Goal: Transaction & Acquisition: Obtain resource

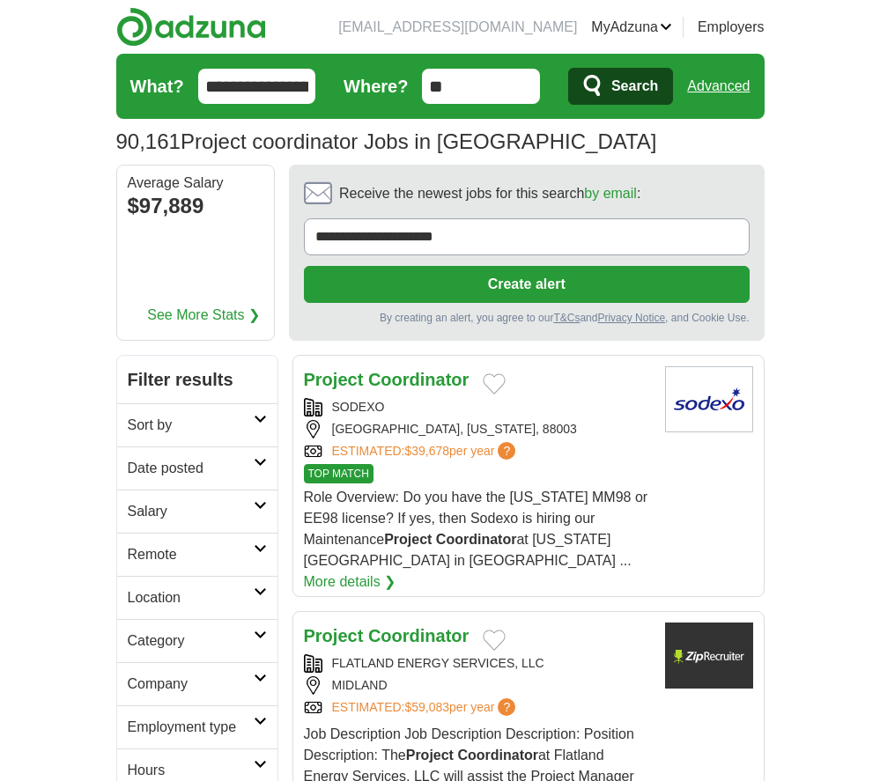
click at [253, 542] on link "Remote" at bounding box center [197, 554] width 160 height 43
click at [185, 599] on link "Remote jobs" at bounding box center [167, 596] width 79 height 15
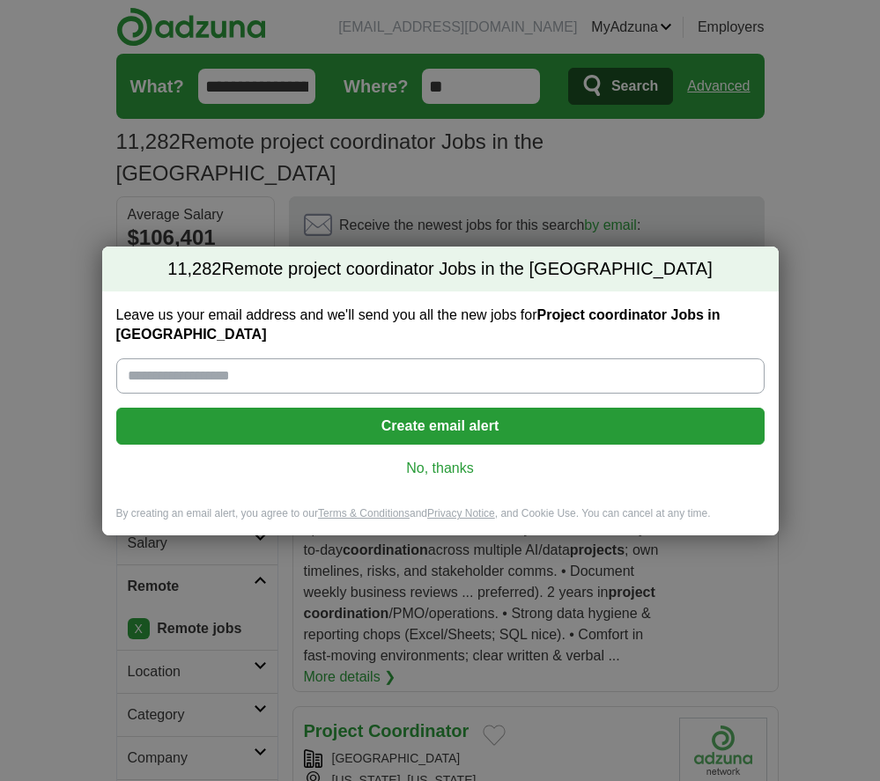
click at [446, 460] on link "No, thanks" at bounding box center [440, 468] width 620 height 19
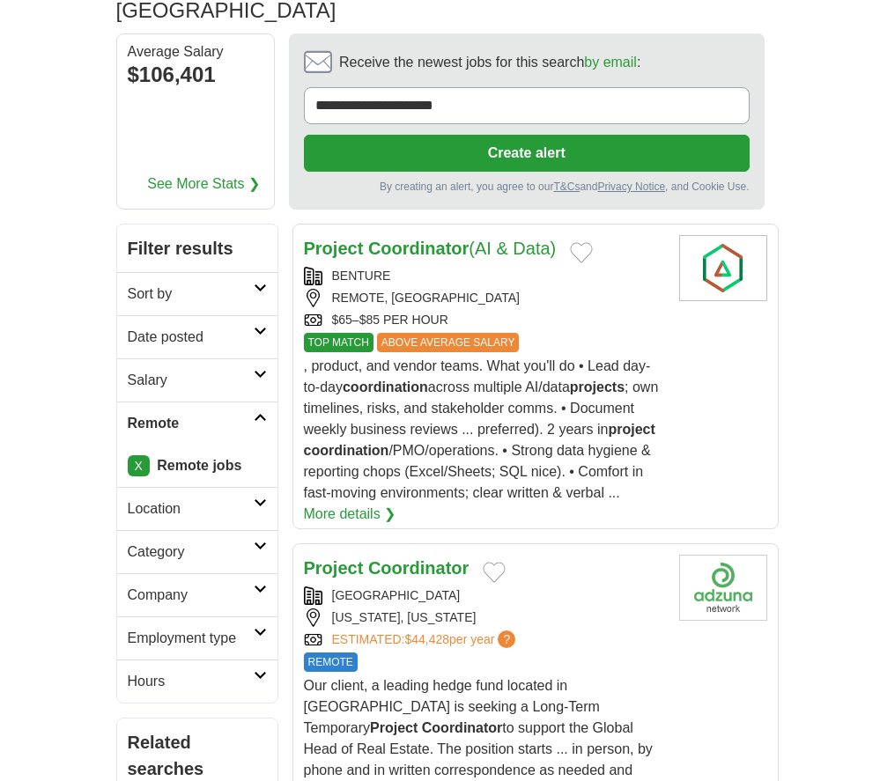
scroll to position [164, 0]
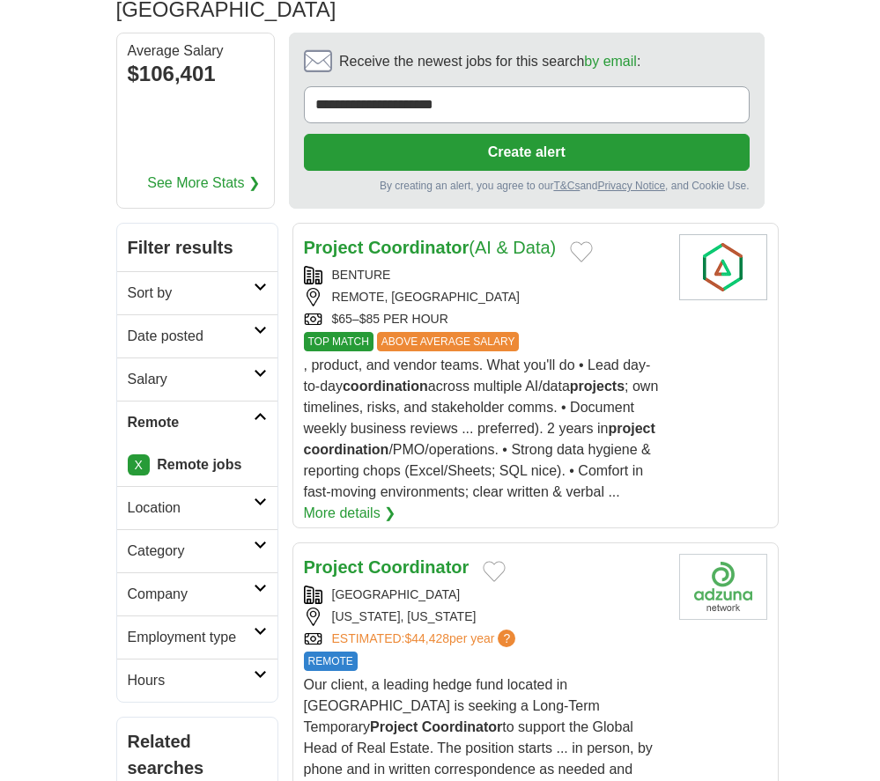
click at [396, 503] on link "More details ❯" at bounding box center [350, 513] width 92 height 21
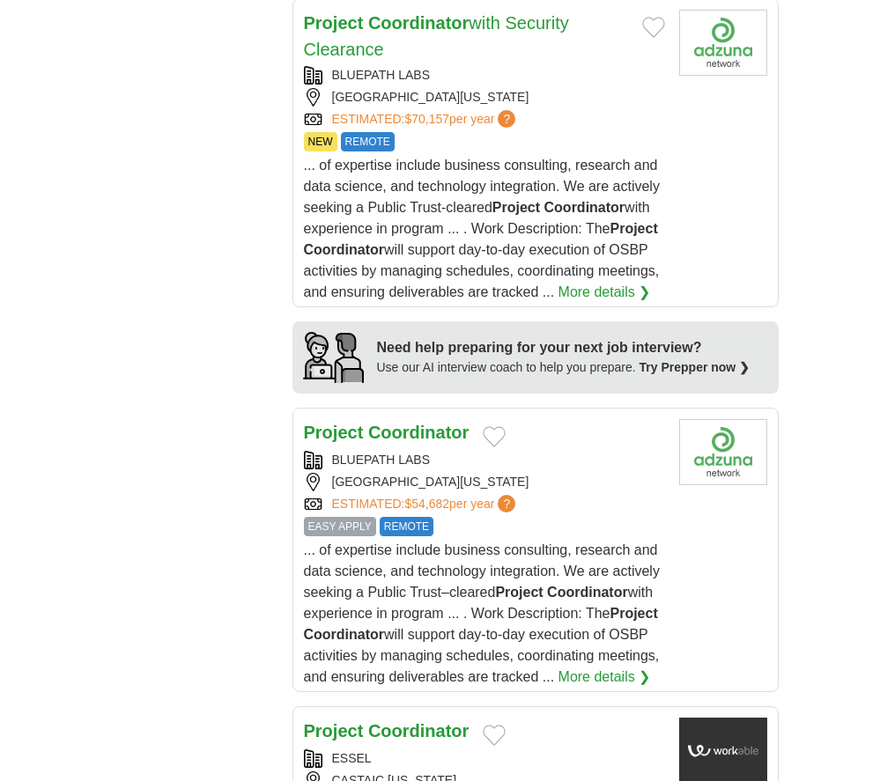
scroll to position [2113, 0]
click at [514, 495] on span "?" at bounding box center [507, 504] width 18 height 18
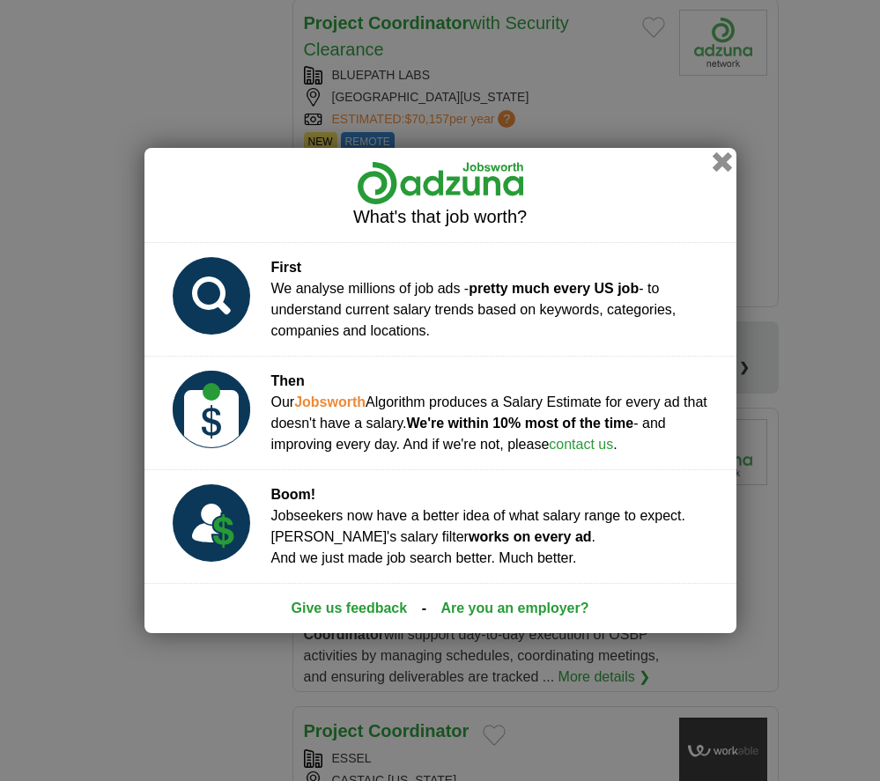
click at [725, 161] on button "button" at bounding box center [721, 161] width 19 height 19
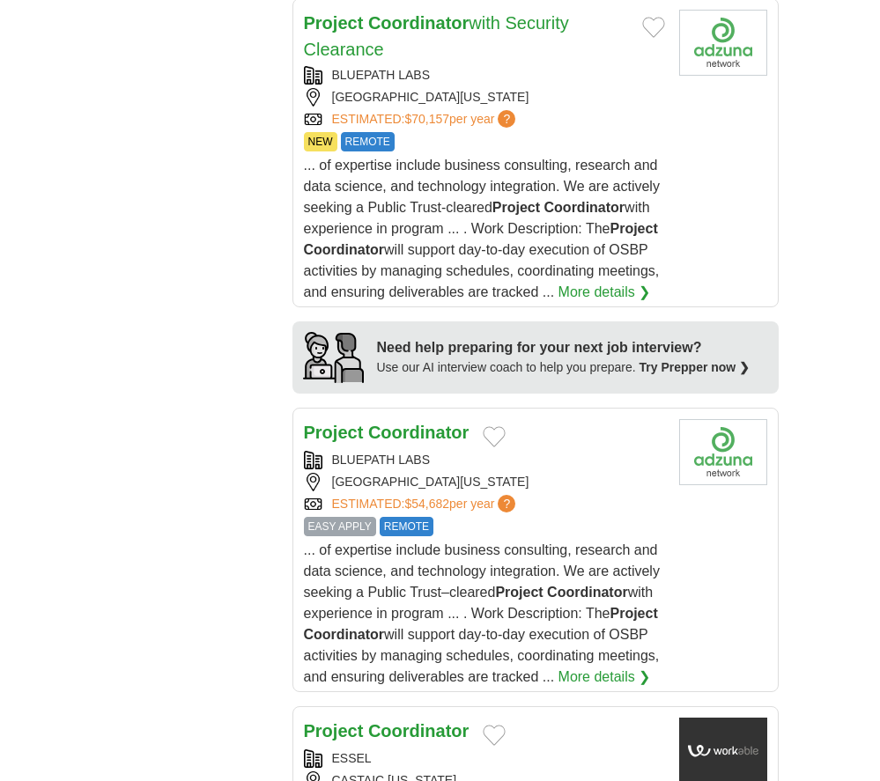
click at [486, 543] on span "... of expertise include business consulting, research and data science, and te…" at bounding box center [482, 613] width 356 height 142
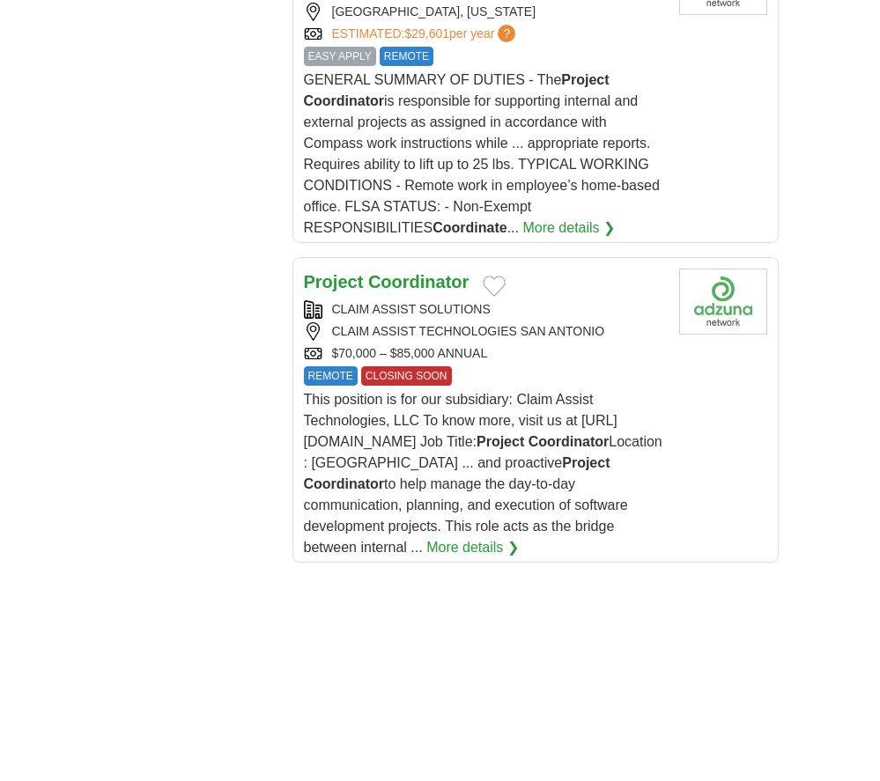
scroll to position [3185, 0]
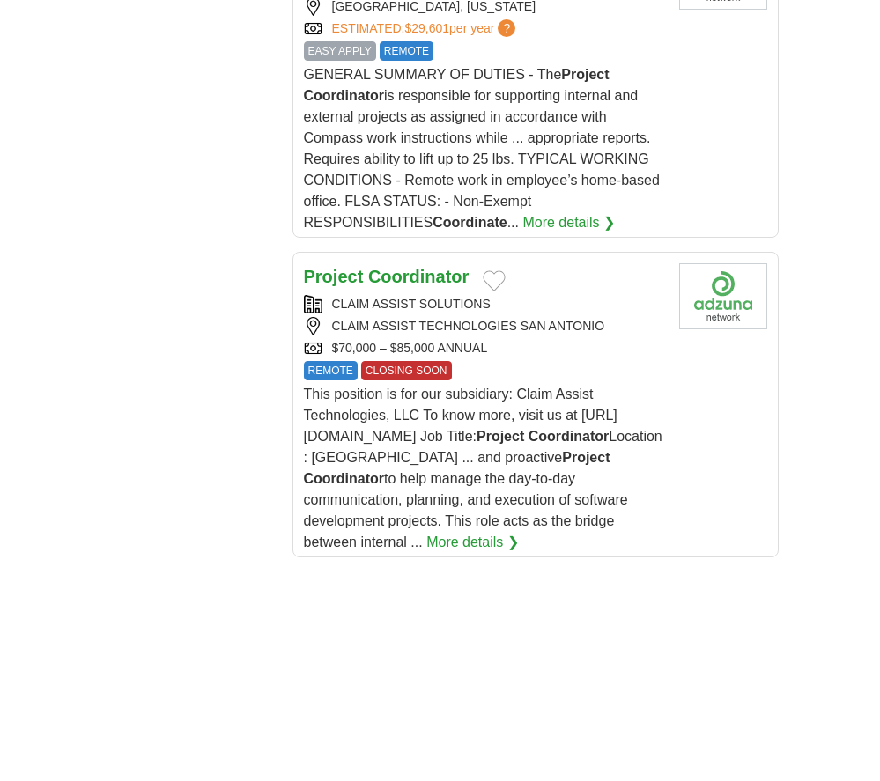
click at [451, 267] on strong "Coordinator" at bounding box center [418, 276] width 100 height 19
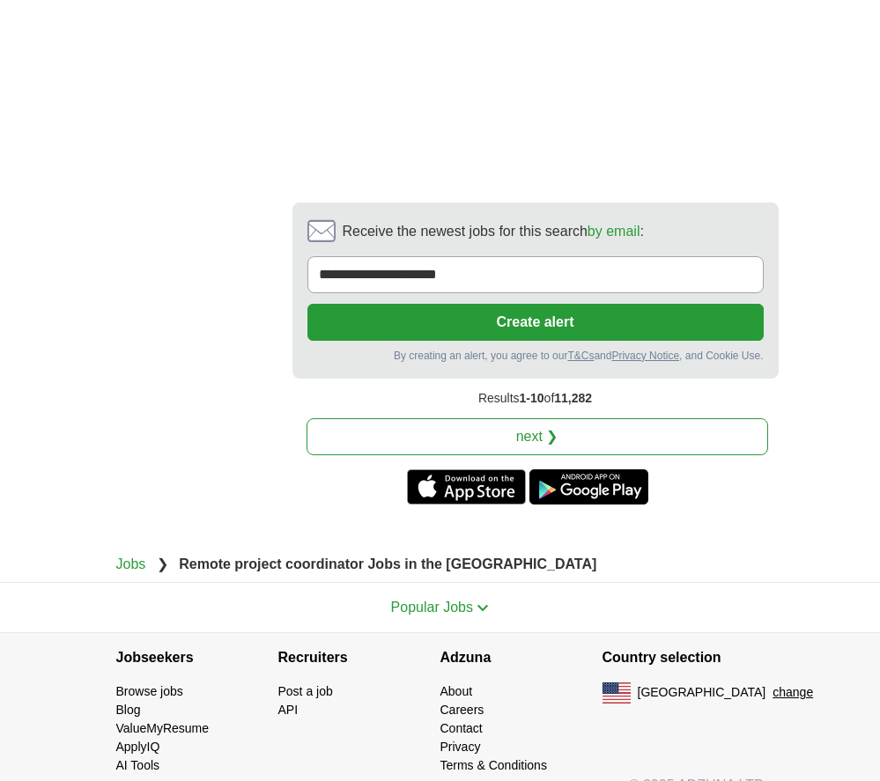
scroll to position [4452, 0]
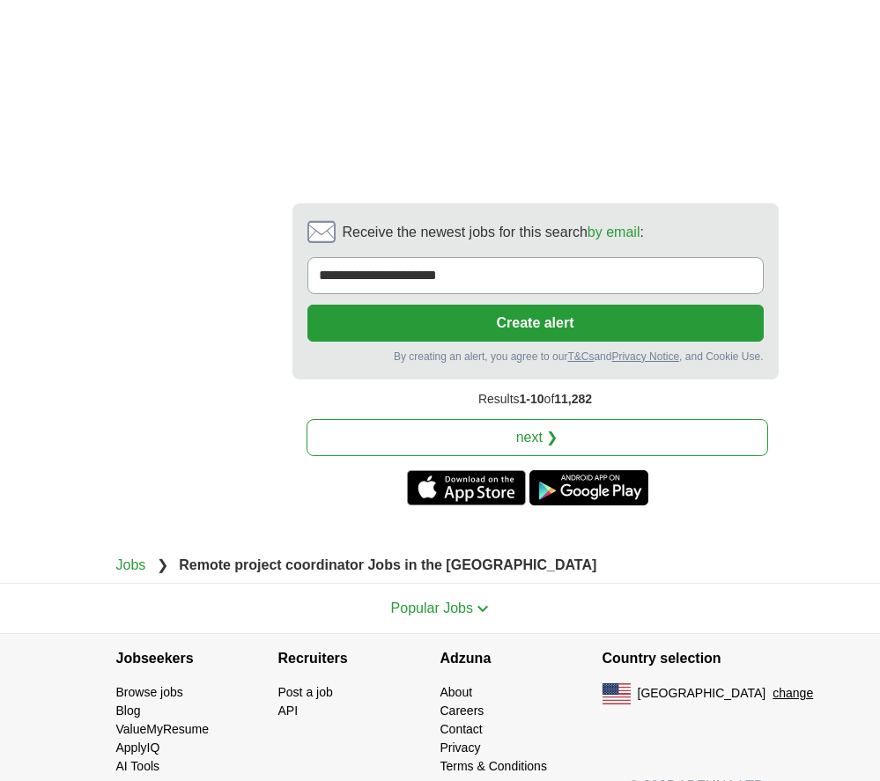
click at [557, 423] on link "next ❯" at bounding box center [536, 437] width 461 height 37
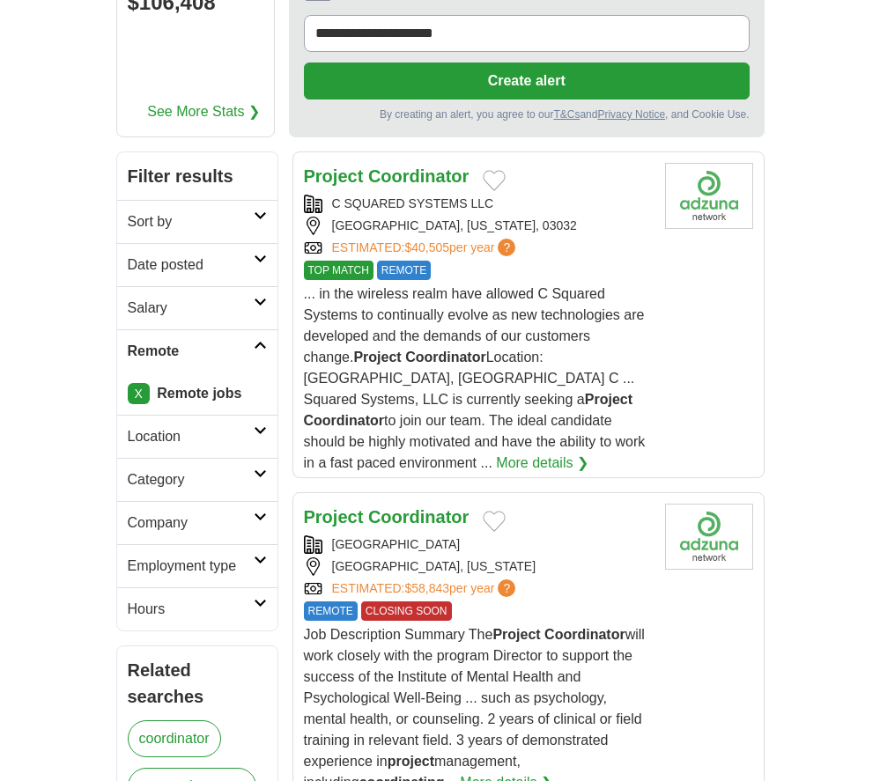
scroll to position [237, 0]
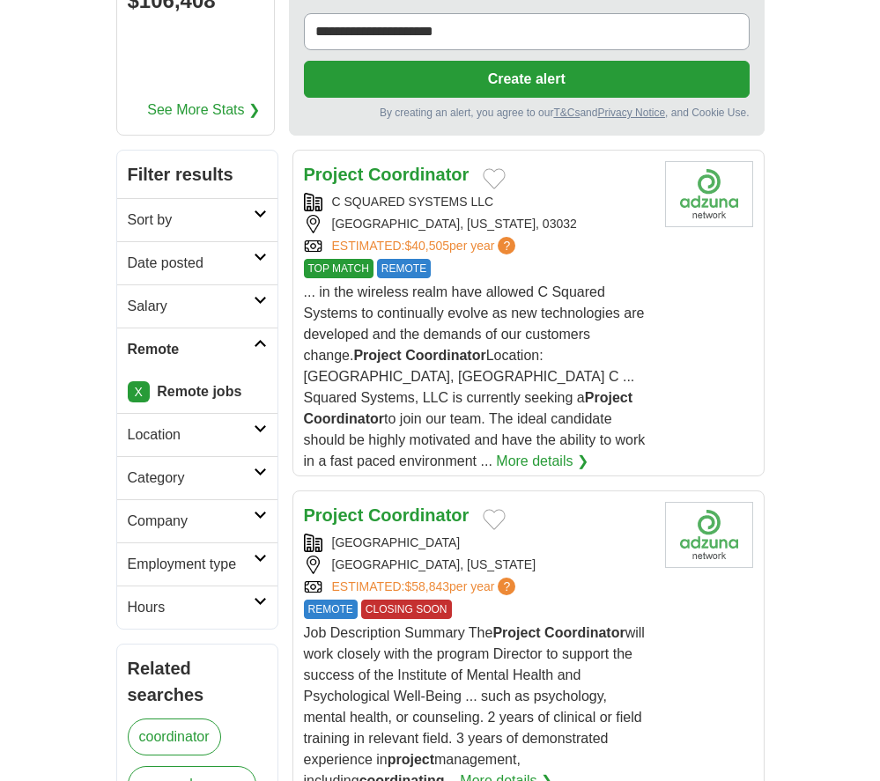
click at [451, 165] on strong "Coordinator" at bounding box center [418, 174] width 100 height 19
click at [220, 241] on link "Date posted" at bounding box center [197, 262] width 160 height 43
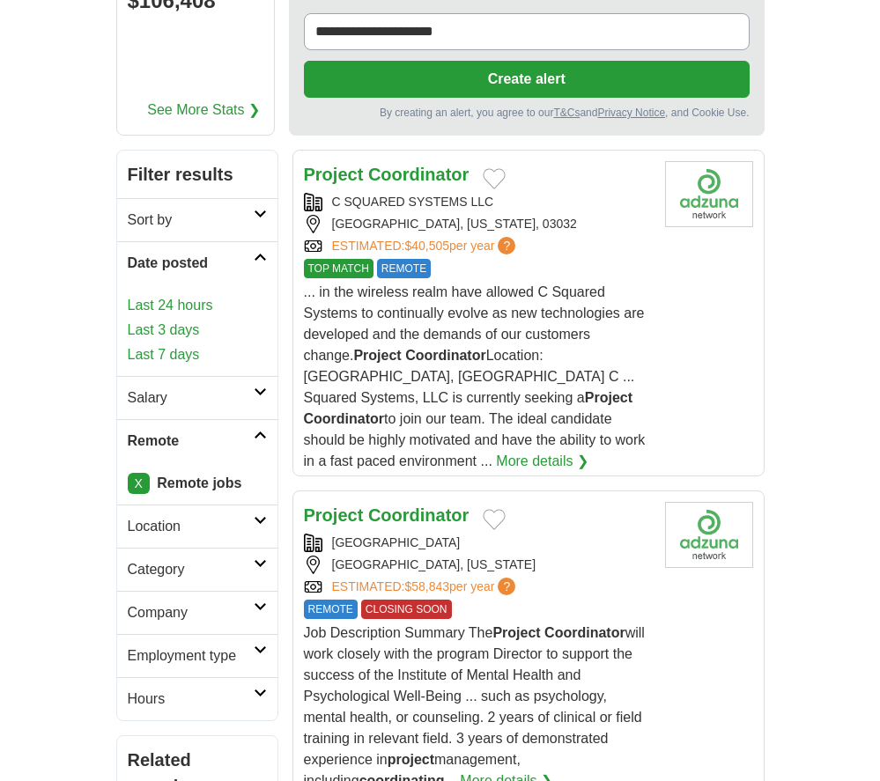
click at [190, 344] on link "Last 7 days" at bounding box center [197, 354] width 139 height 21
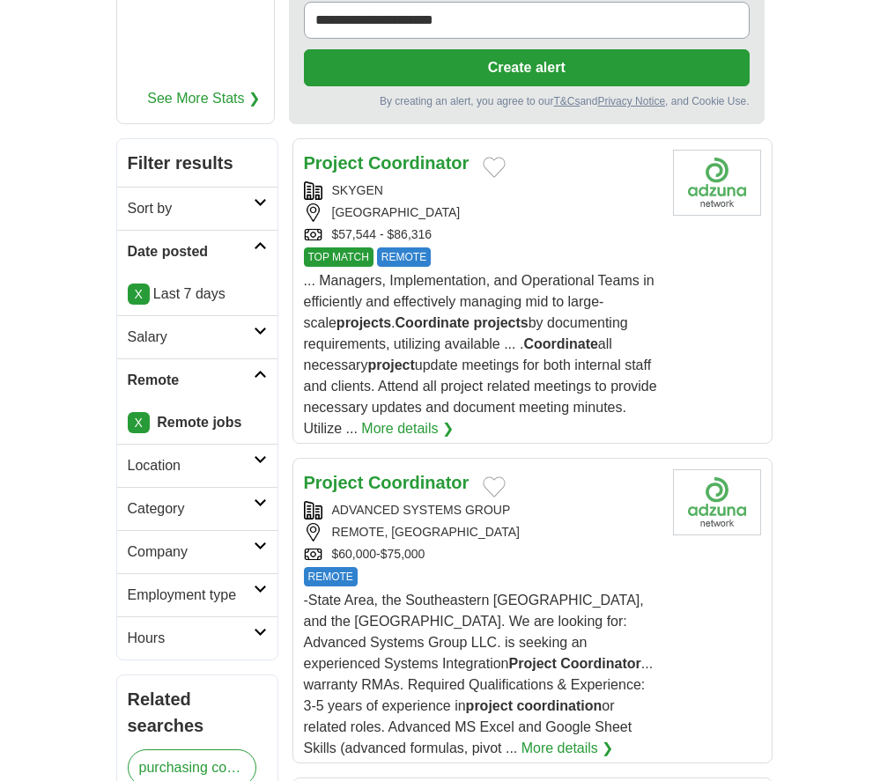
scroll to position [246, 0]
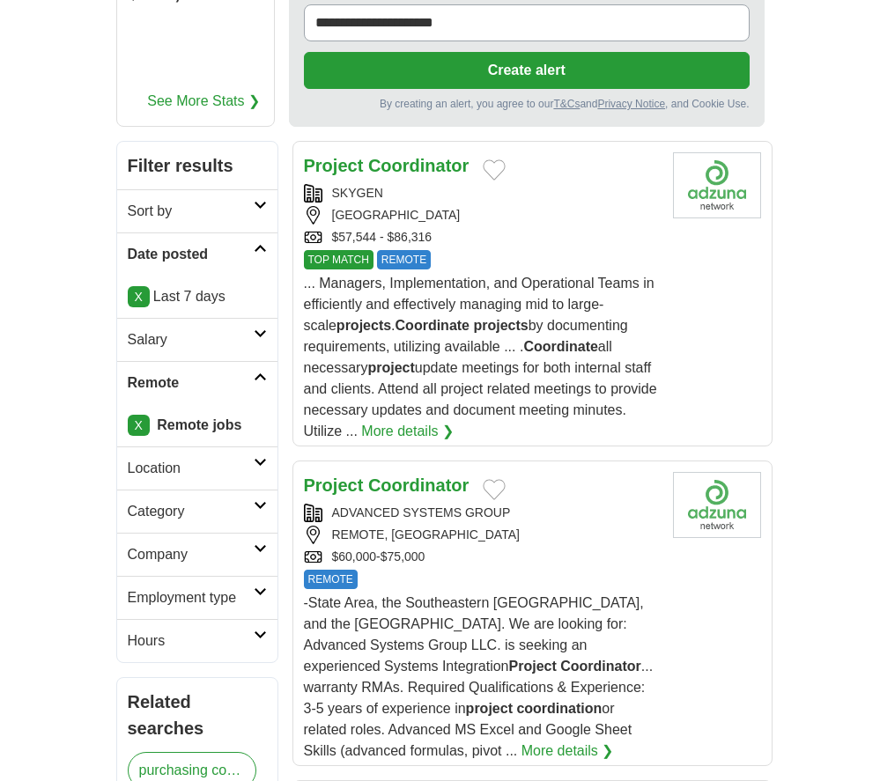
click at [407, 156] on strong "Coordinator" at bounding box center [418, 165] width 100 height 19
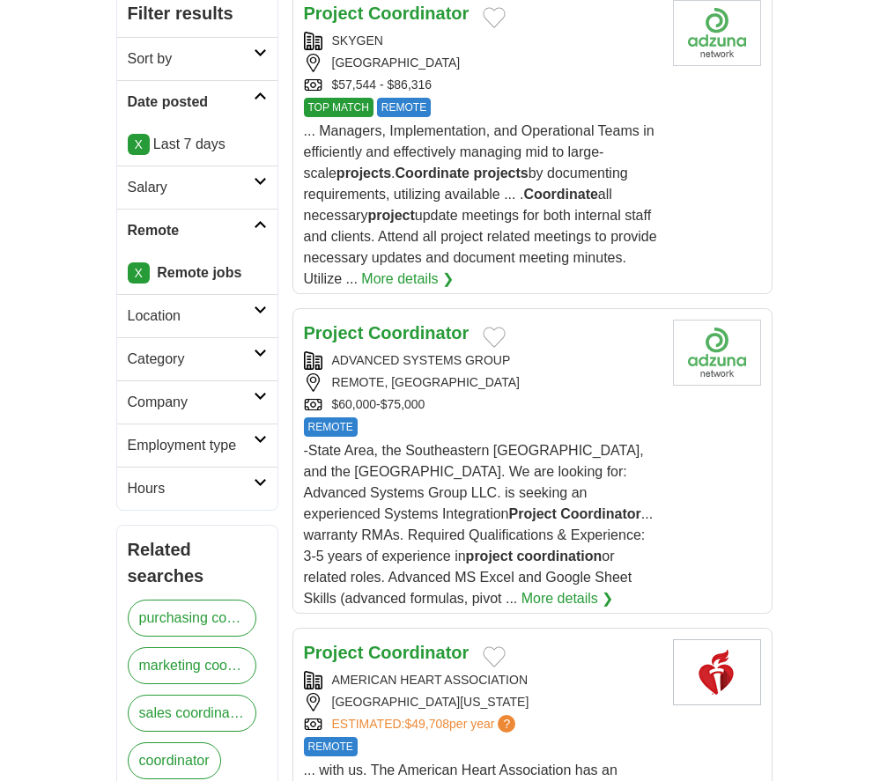
scroll to position [399, 0]
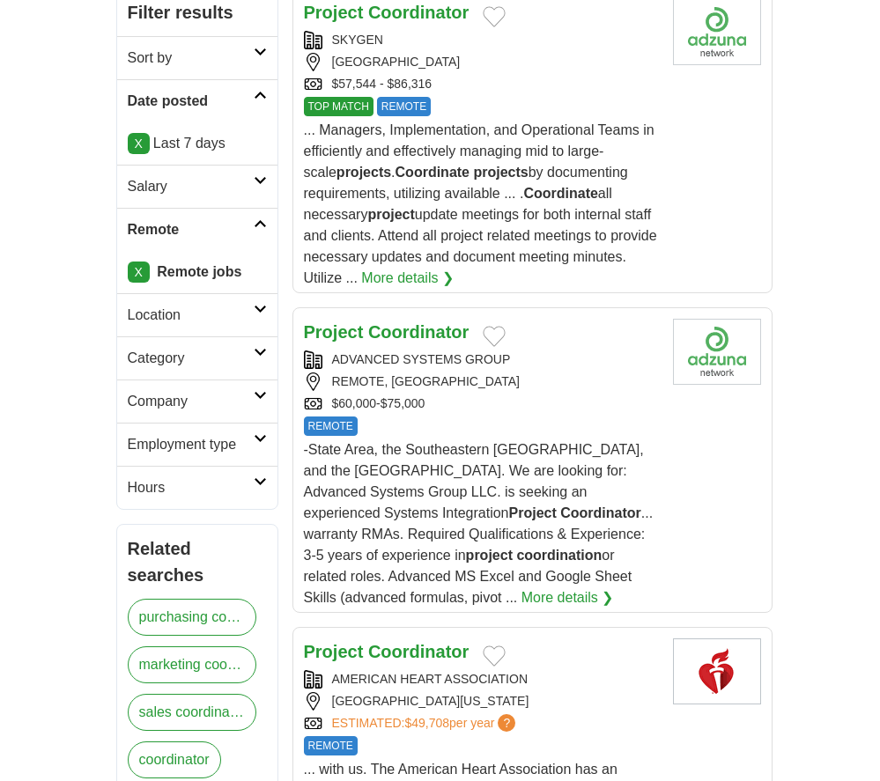
click at [458, 322] on strong "Coordinator" at bounding box center [418, 331] width 100 height 19
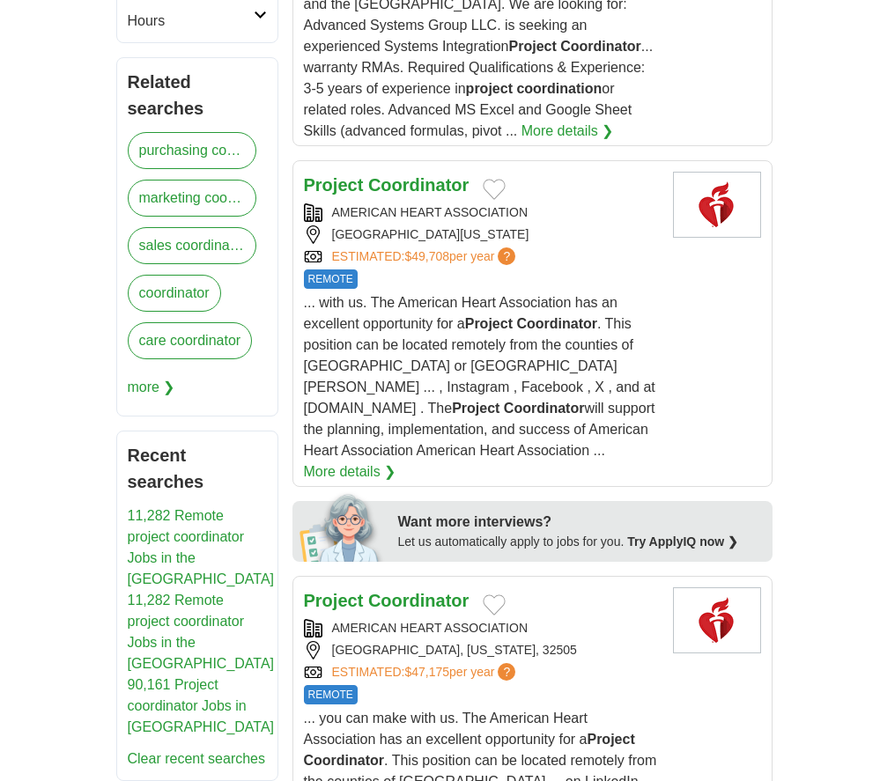
scroll to position [870, 0]
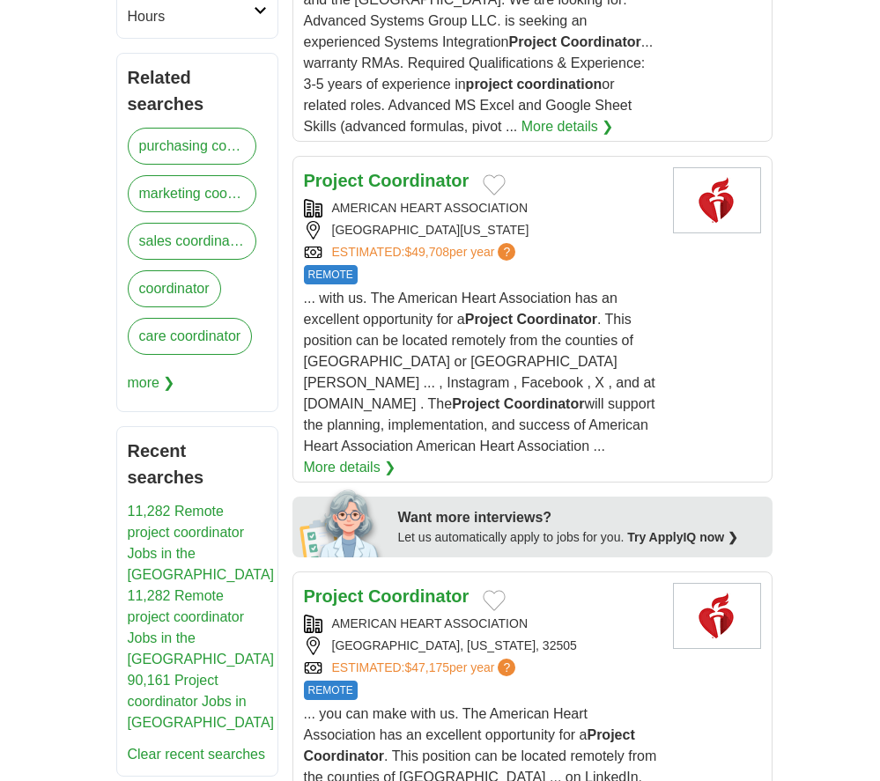
click at [573, 199] on div "AMERICAN HEART ASSOCIATION" at bounding box center [482, 208] width 356 height 18
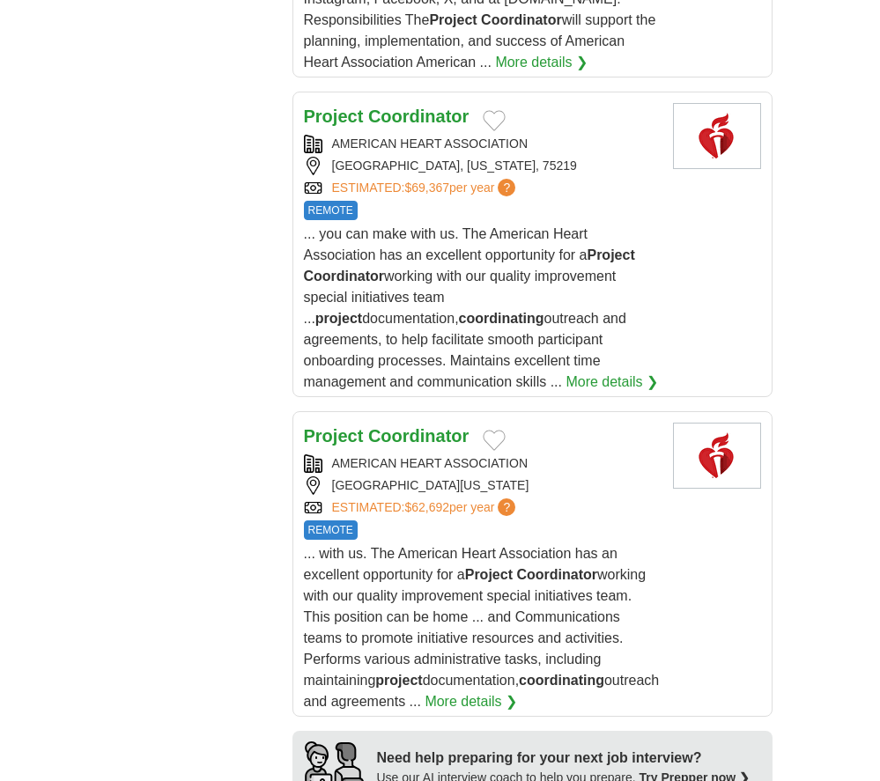
scroll to position [1630, 0]
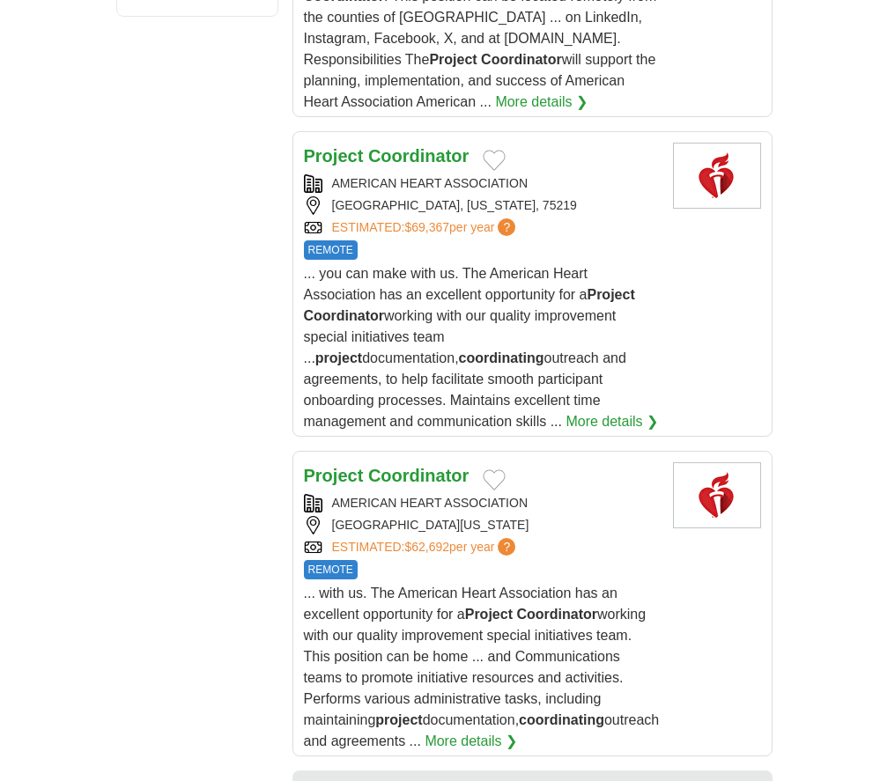
click at [445, 143] on h2 "Project Coordinator" at bounding box center [387, 157] width 166 height 28
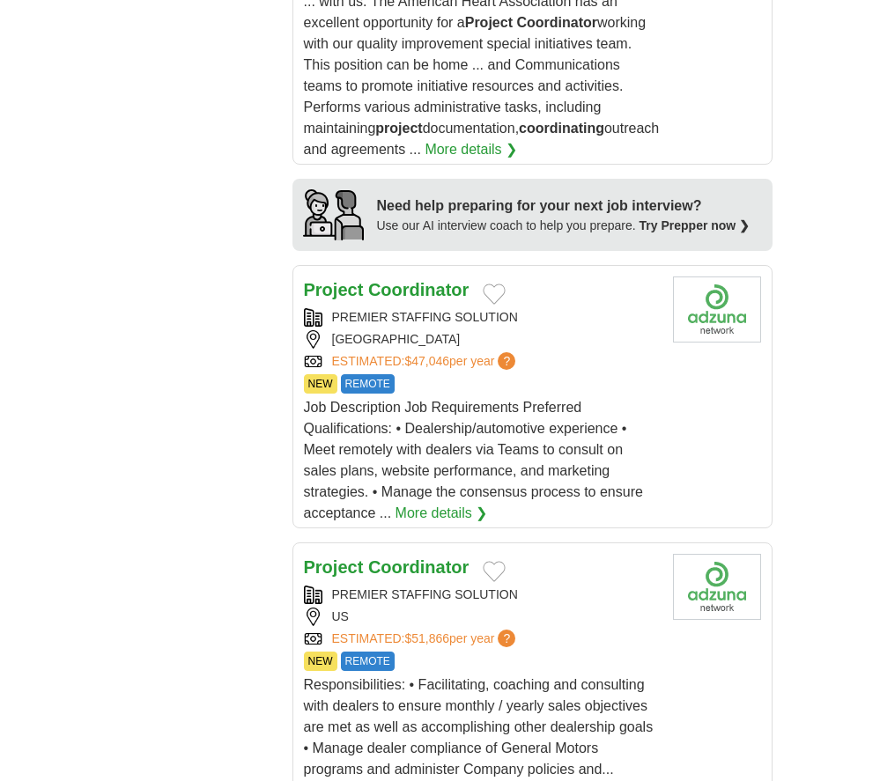
scroll to position [2226, 0]
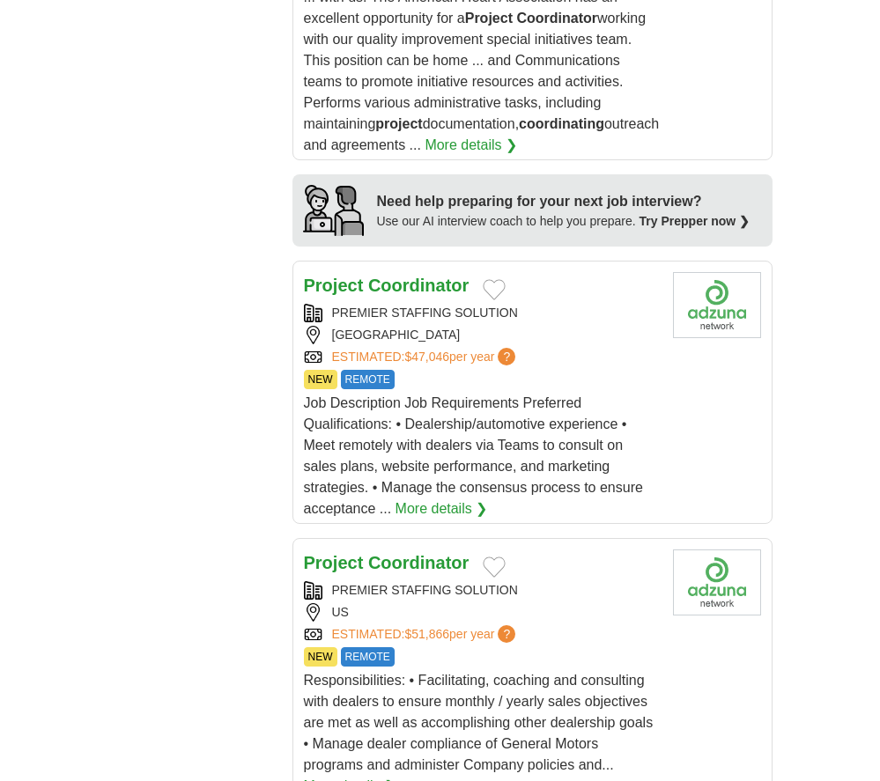
click at [572, 326] on div "UNITED STATES" at bounding box center [482, 335] width 356 height 18
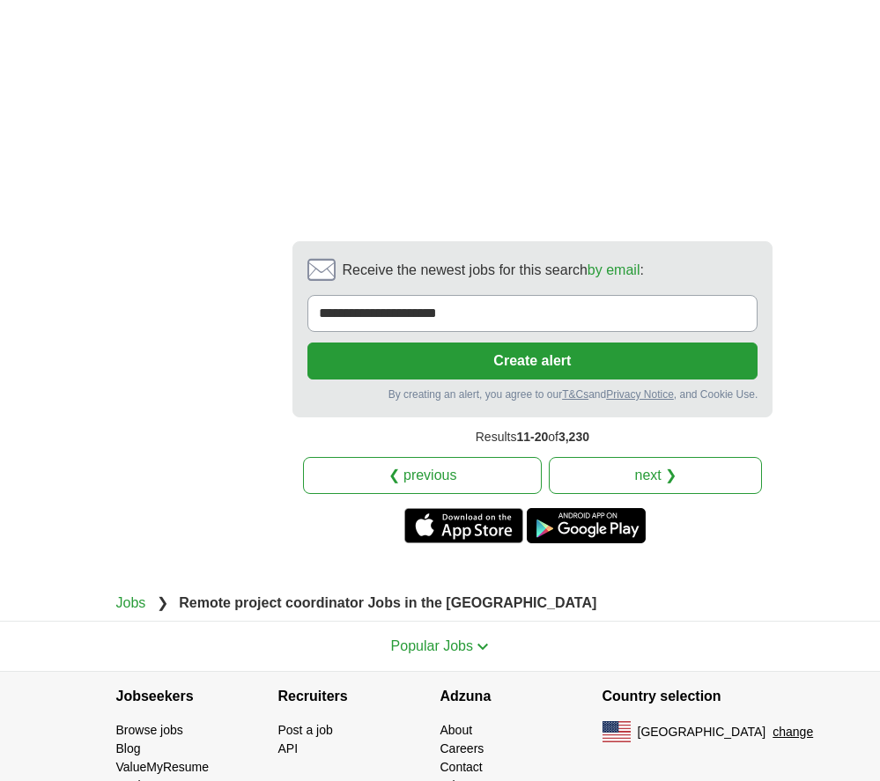
scroll to position [4681, 0]
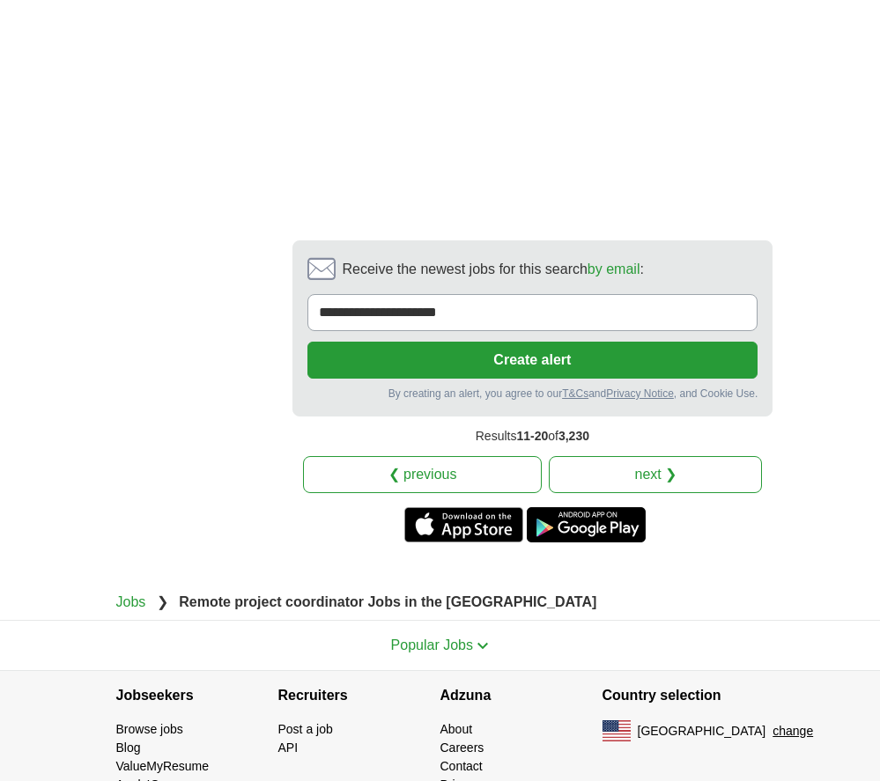
click at [609, 456] on link "next ❯" at bounding box center [655, 474] width 213 height 37
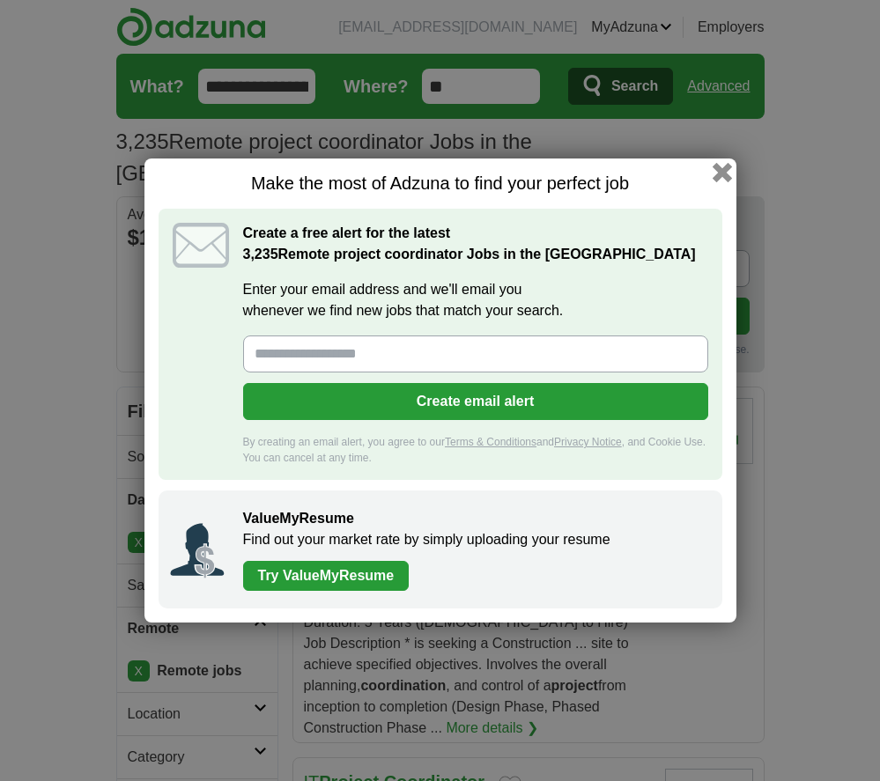
click at [727, 172] on button "button" at bounding box center [721, 172] width 19 height 19
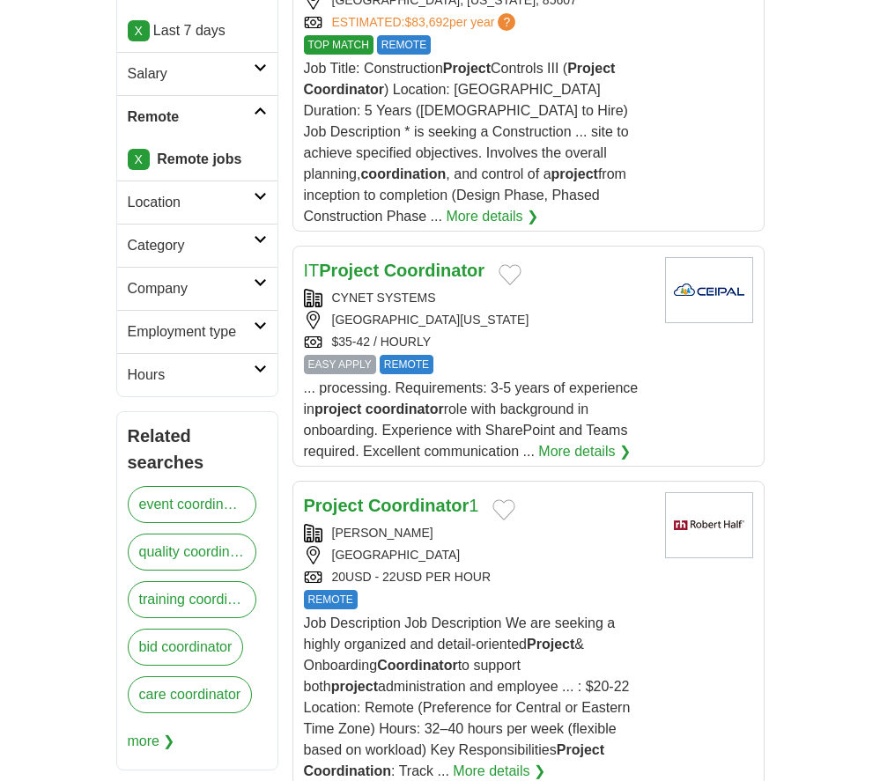
scroll to position [513, 0]
click at [483, 260] on strong "Coordinator" at bounding box center [434, 269] width 100 height 19
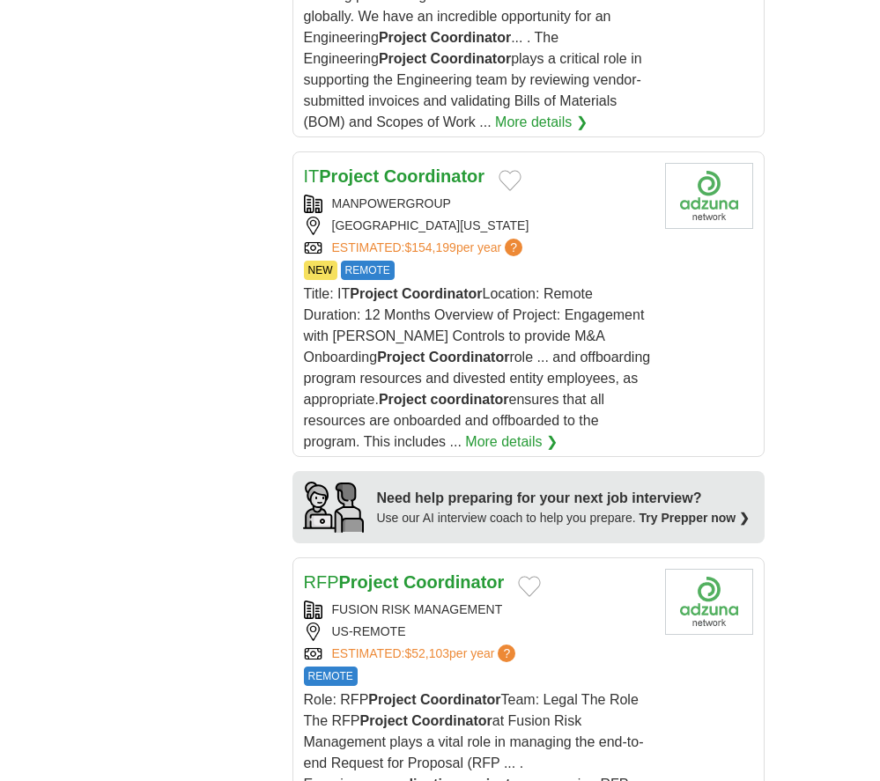
scroll to position [1877, 0]
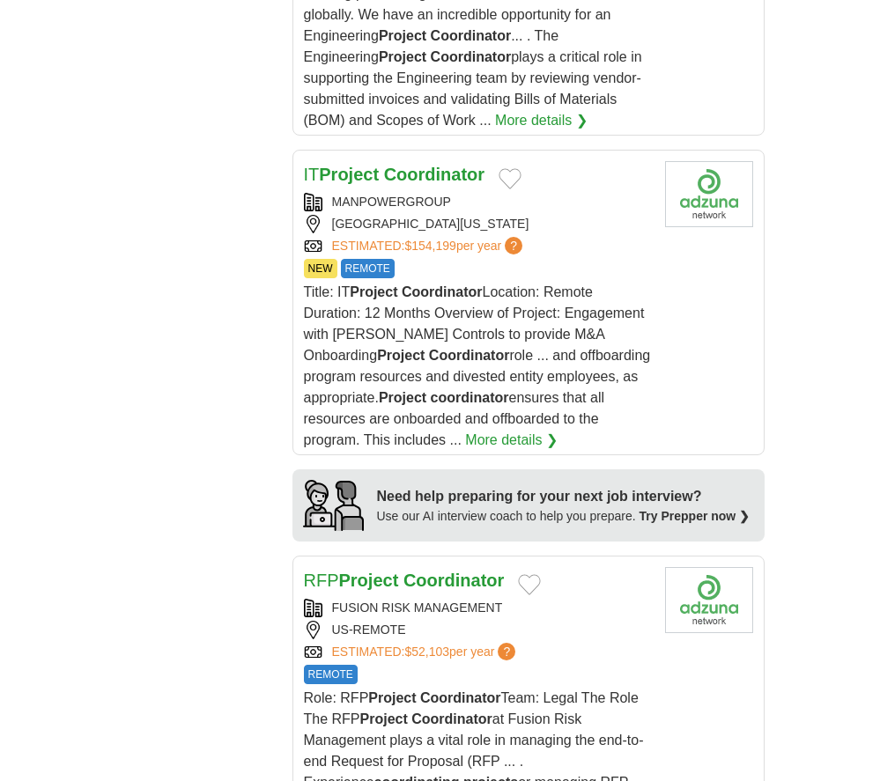
click at [572, 284] on span "Title: IT Project Coordinator Location: Remote Duration: 12 Months Overview of …" at bounding box center [477, 365] width 347 height 163
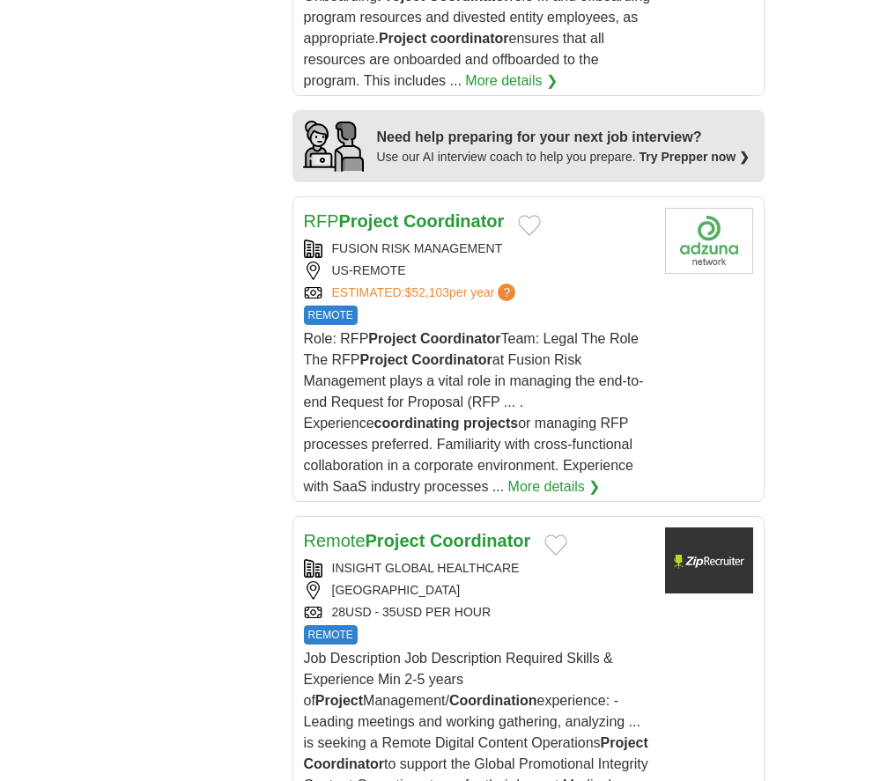
scroll to position [2238, 0]
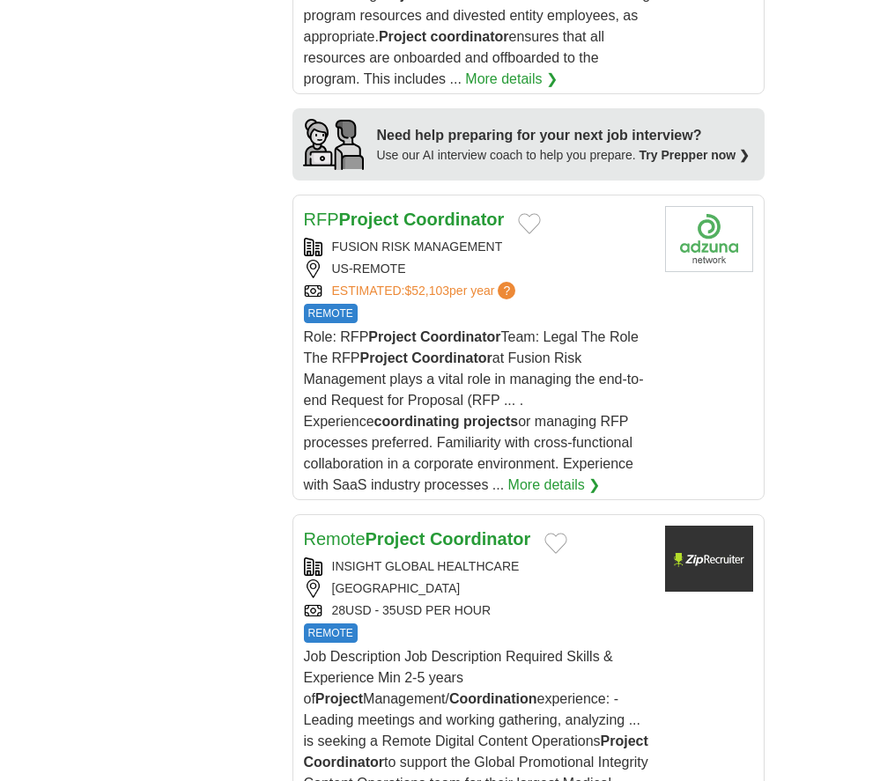
click at [520, 362] on div "Role: RFP Project Coordinator Team: Legal The Role The RFP Project Coordinator …" at bounding box center [477, 411] width 347 height 169
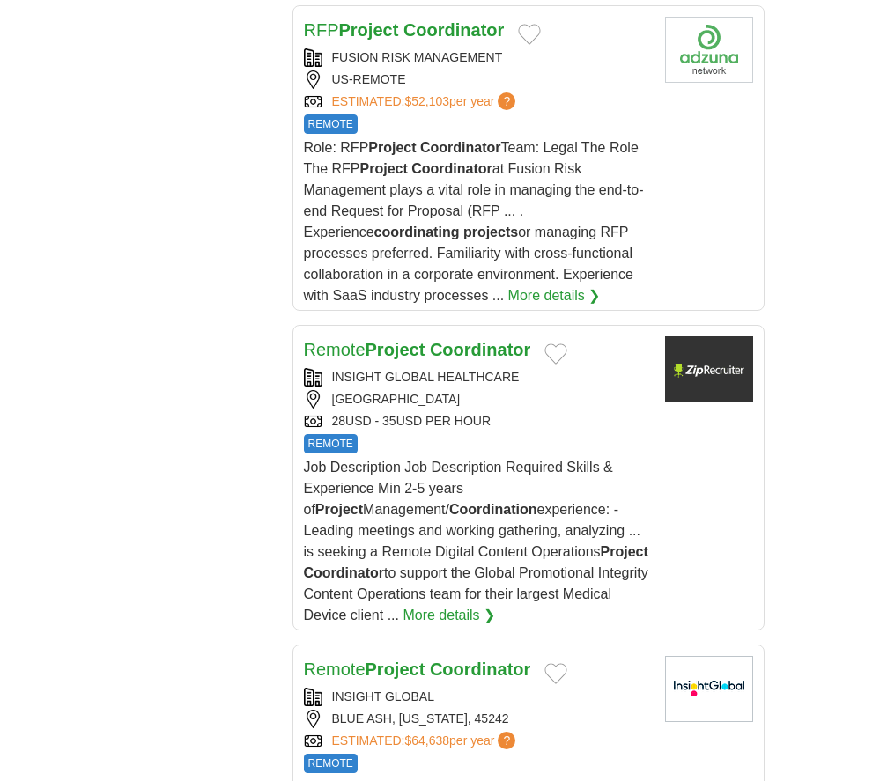
scroll to position [2430, 0]
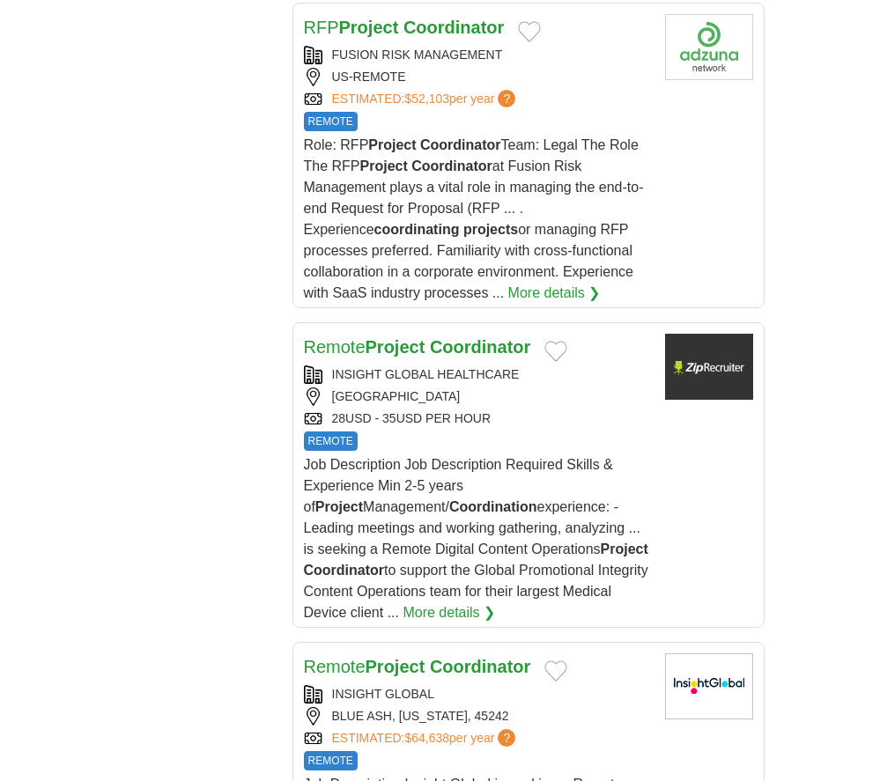
click at [543, 387] on div "CINCINNATI" at bounding box center [477, 396] width 347 height 18
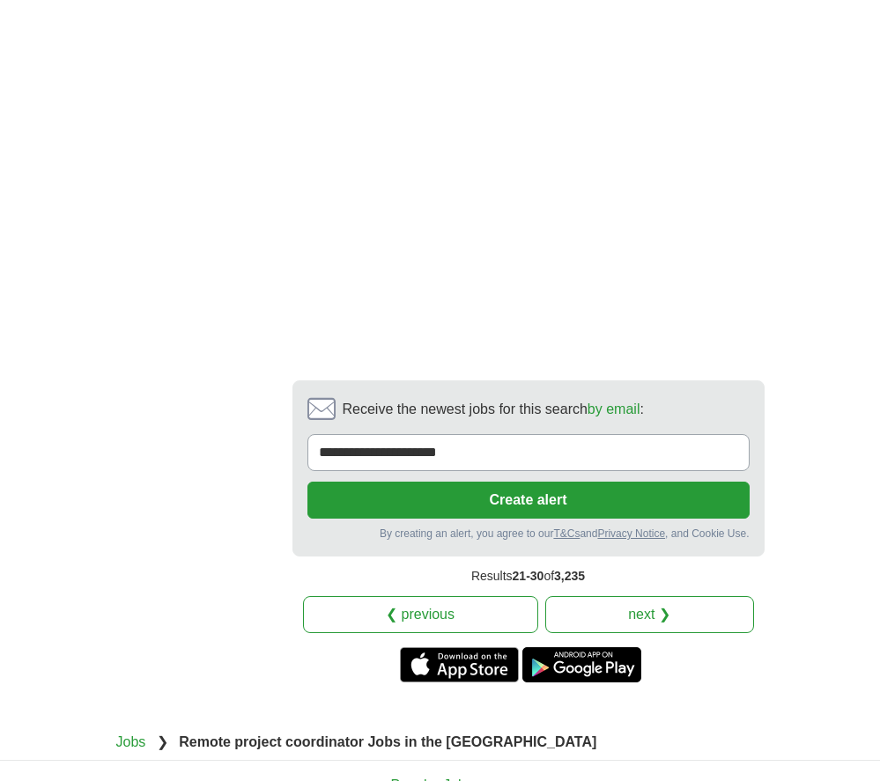
scroll to position [4756, 0]
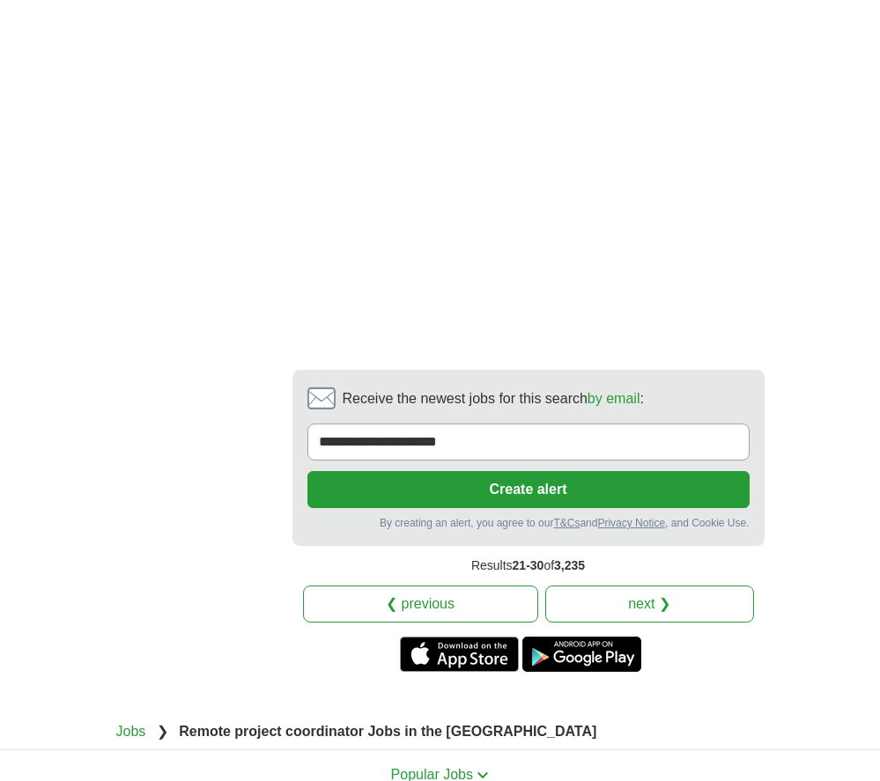
click at [614, 586] on link "next ❯" at bounding box center [649, 604] width 209 height 37
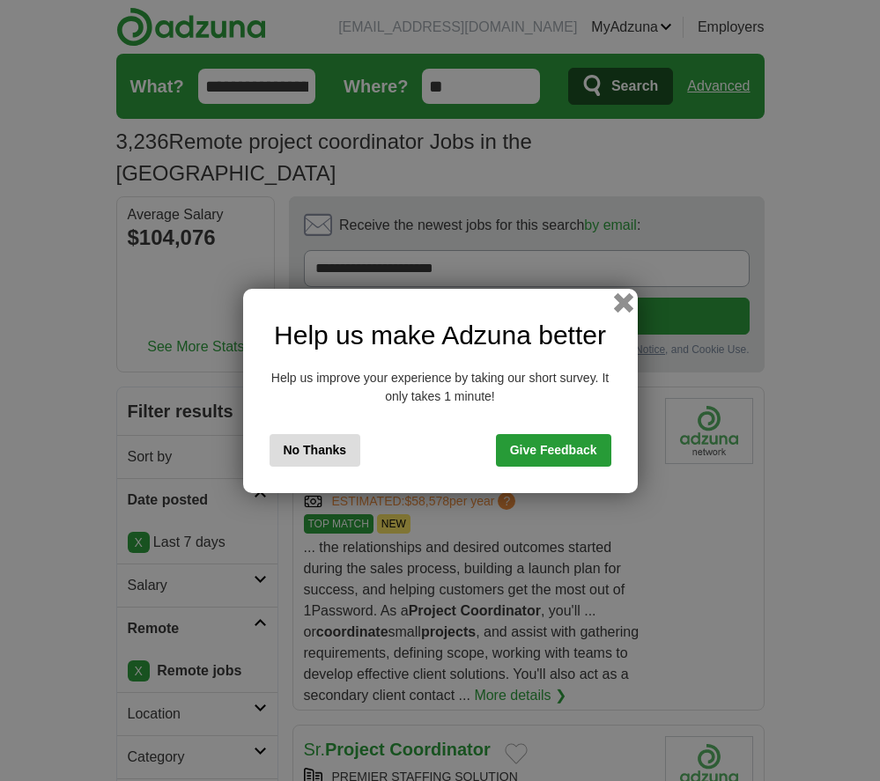
click at [626, 303] on button "button" at bounding box center [622, 301] width 19 height 19
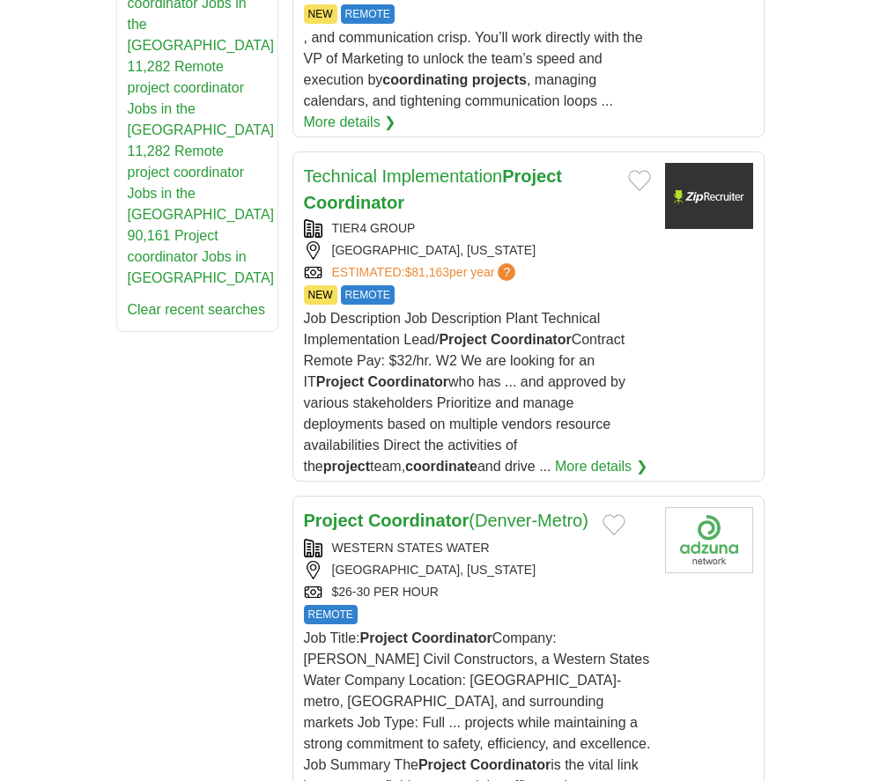
scroll to position [1488, 0]
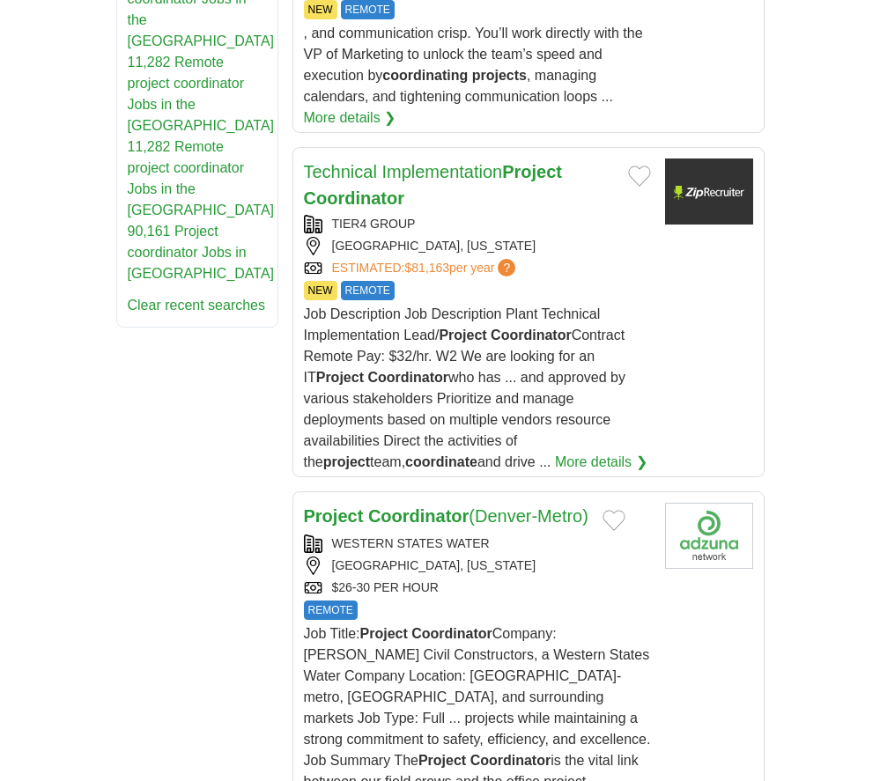
click at [446, 159] on h2 "Technical Implementation Project Coordinator" at bounding box center [459, 185] width 310 height 53
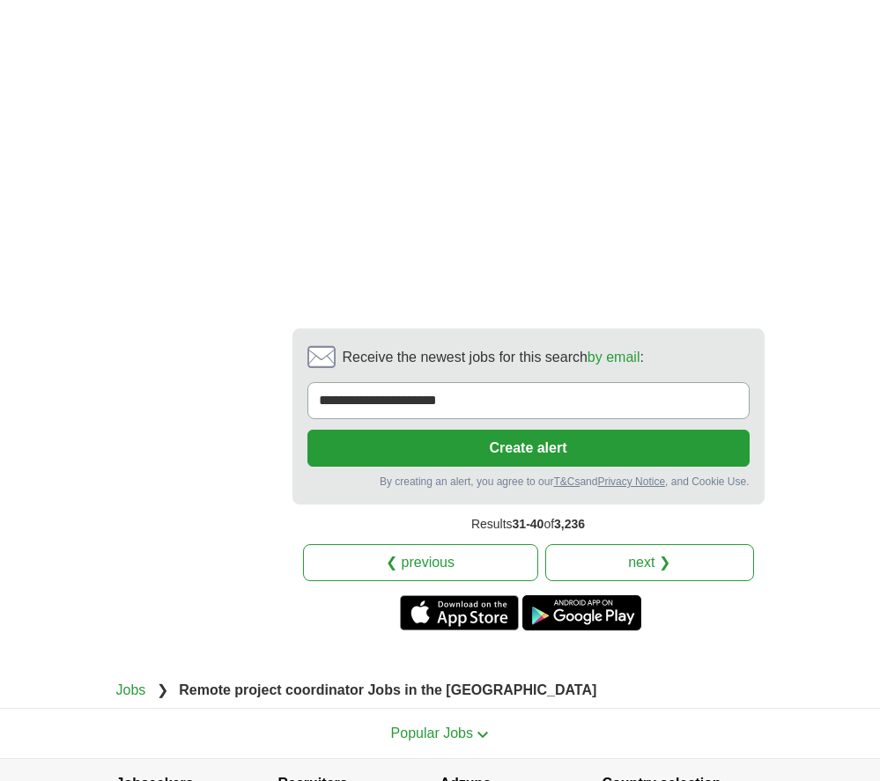
scroll to position [4180, 0]
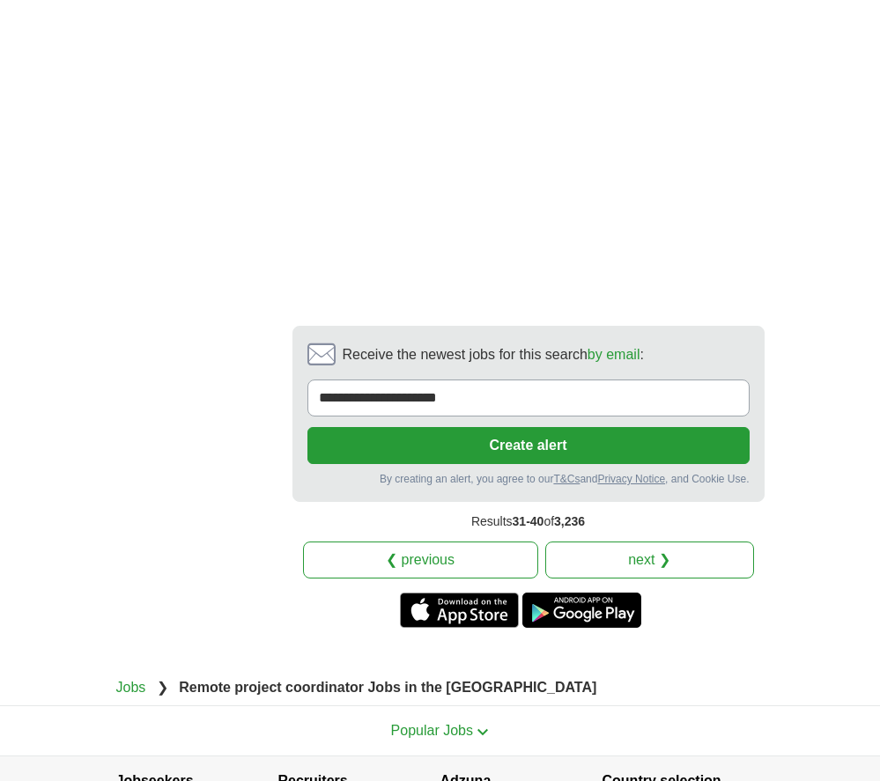
click at [575, 427] on button "Create alert" at bounding box center [528, 445] width 442 height 37
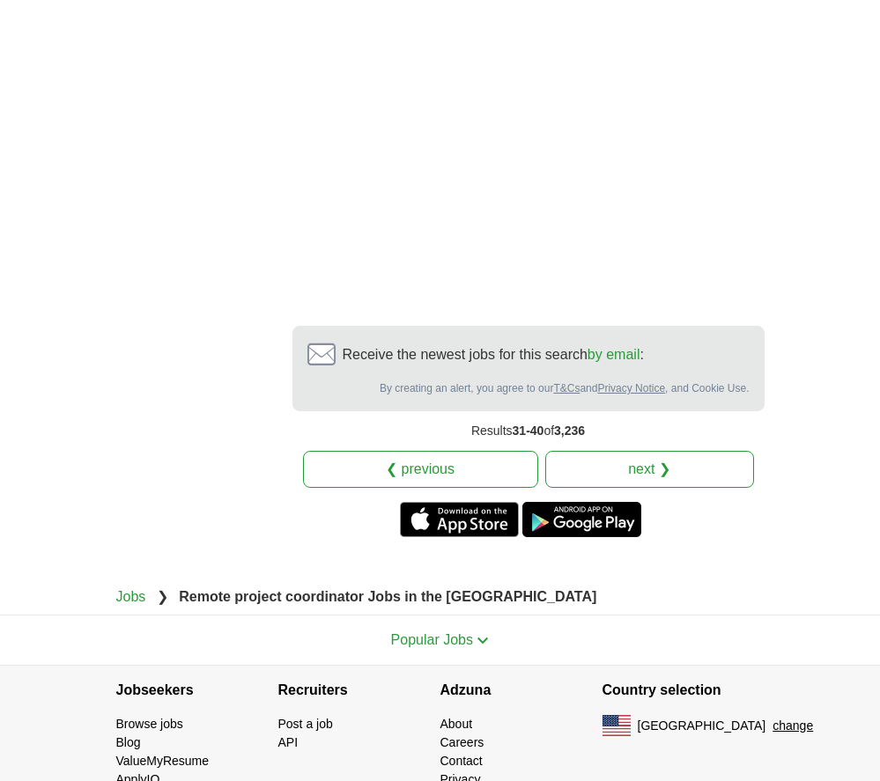
scroll to position [4165, 0]
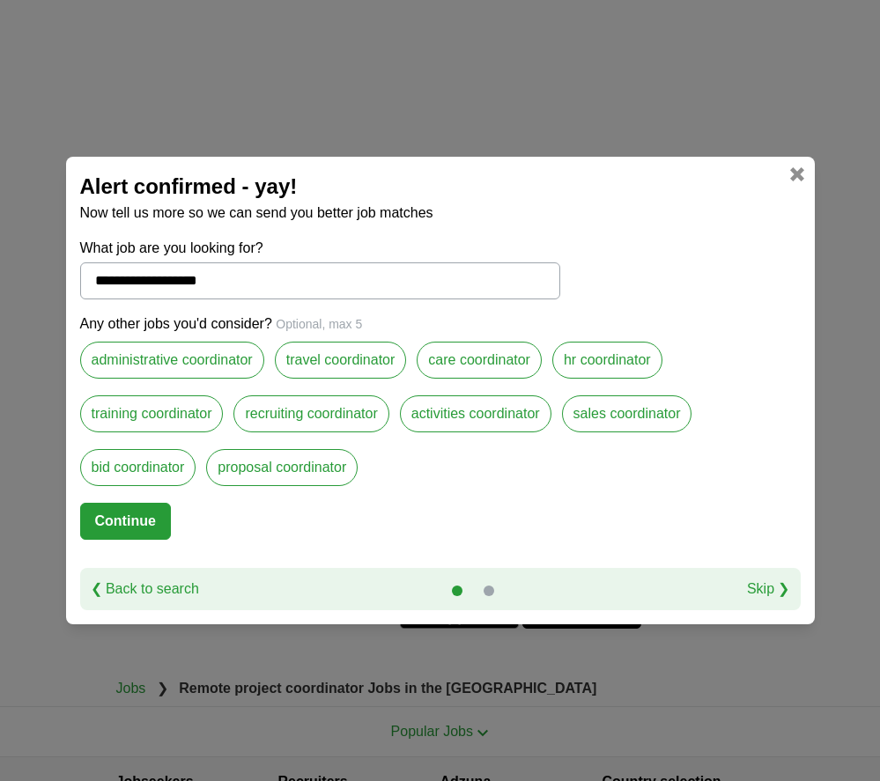
click at [790, 171] on link at bounding box center [797, 174] width 14 height 14
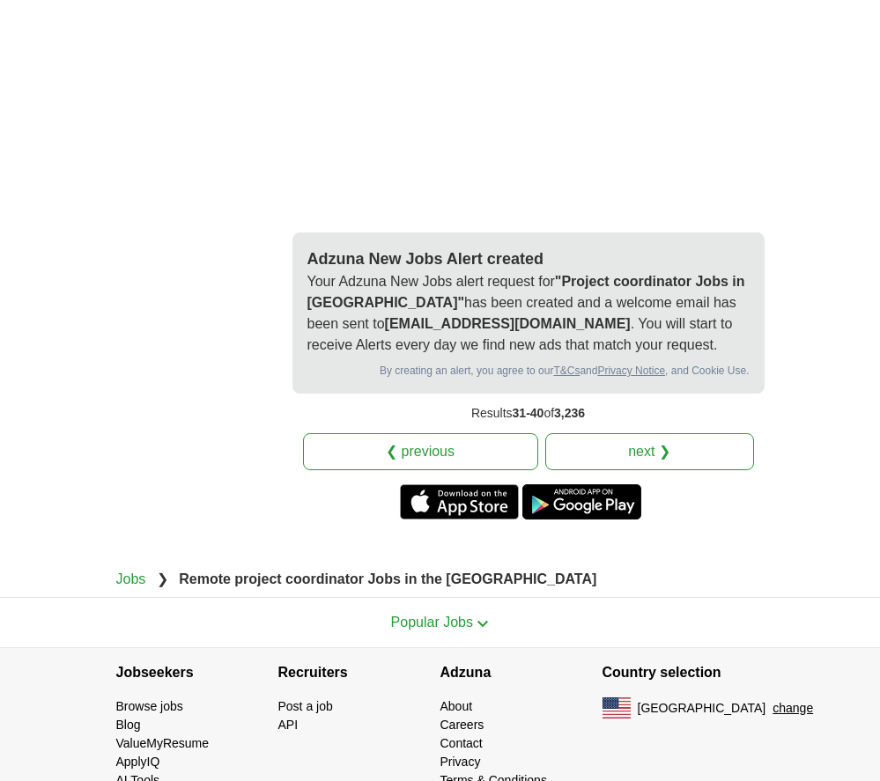
scroll to position [4273, 0]
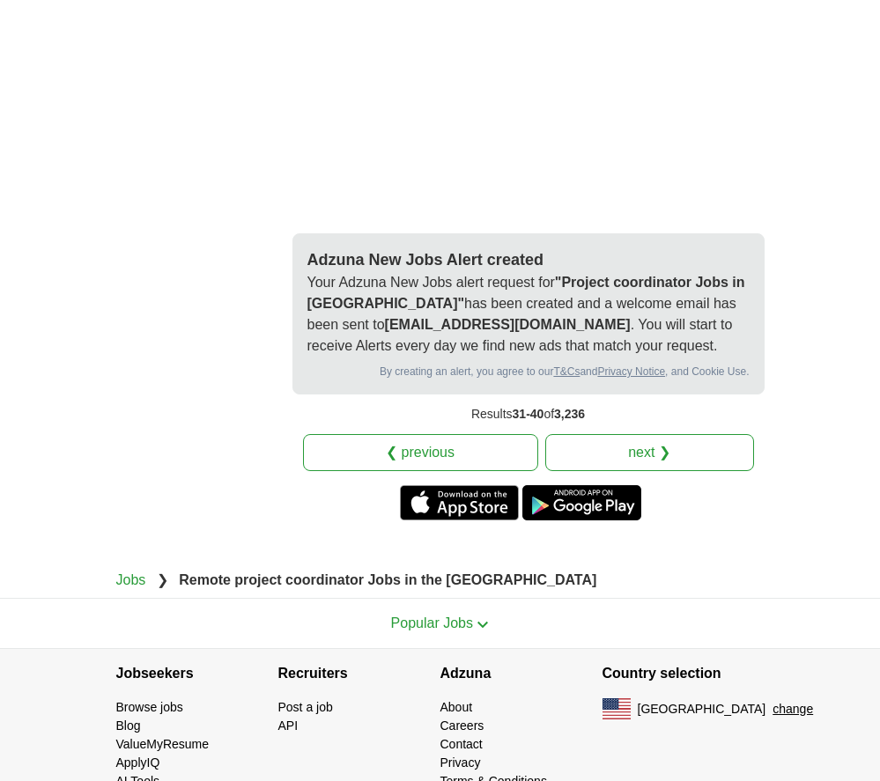
click at [632, 434] on link "next ❯" at bounding box center [649, 452] width 209 height 37
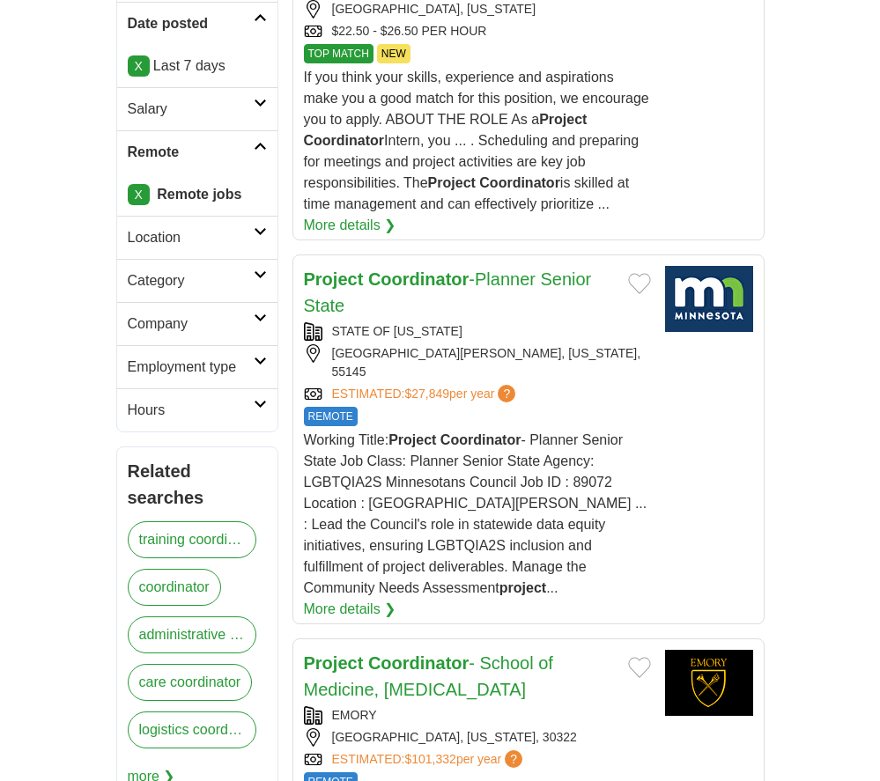
scroll to position [481, 0]
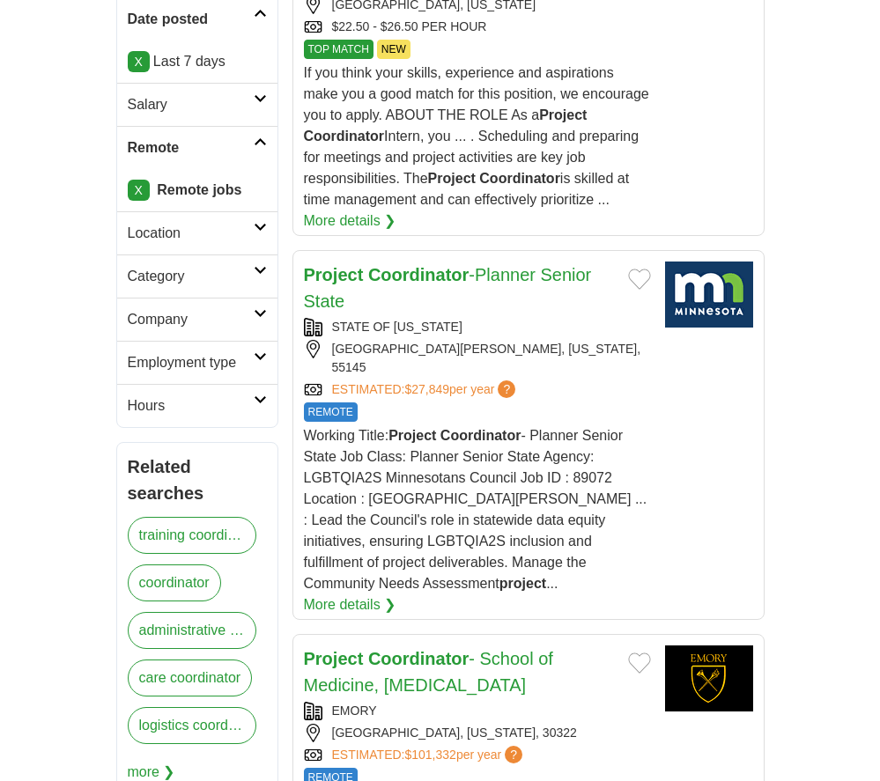
click at [557, 265] on link "Project Coordinator -Planner Senior State" at bounding box center [448, 288] width 288 height 46
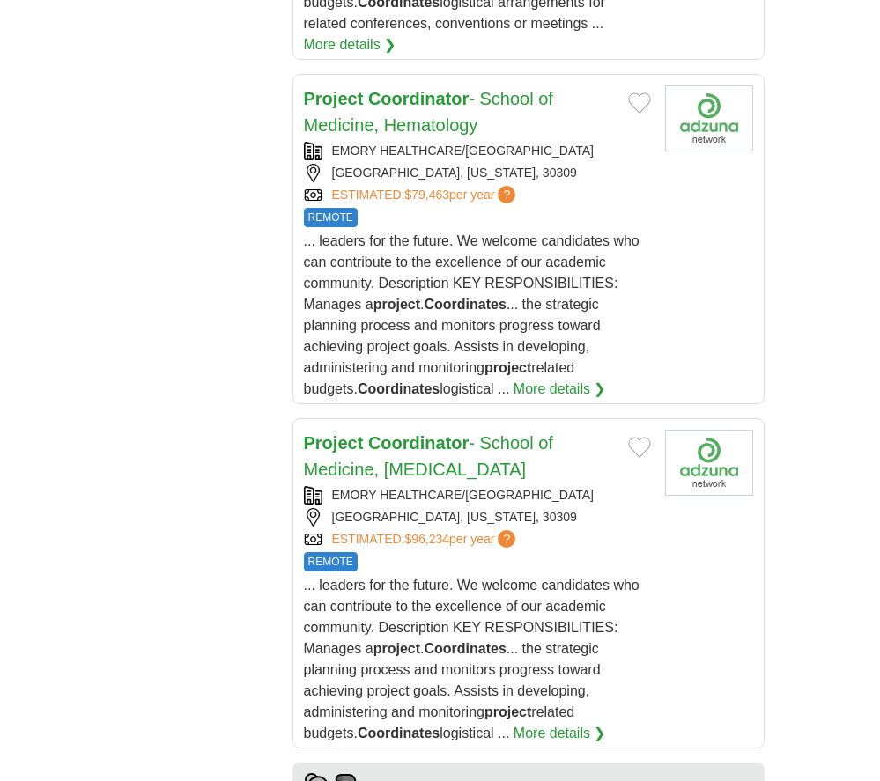
scroll to position [1845, 0]
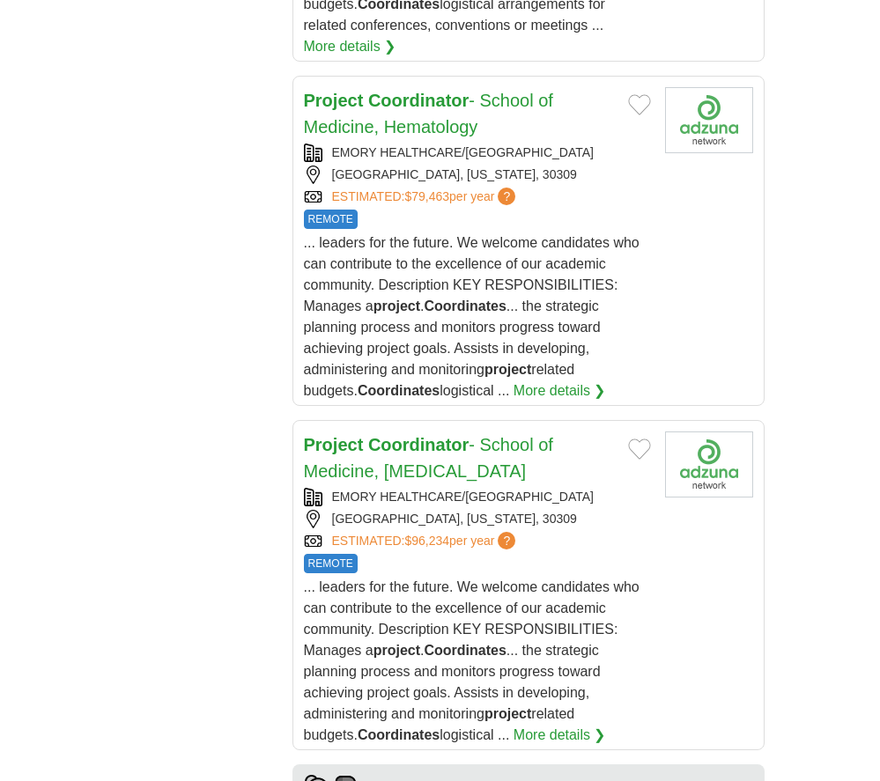
click at [442, 91] on strong "Coordinator" at bounding box center [418, 100] width 100 height 19
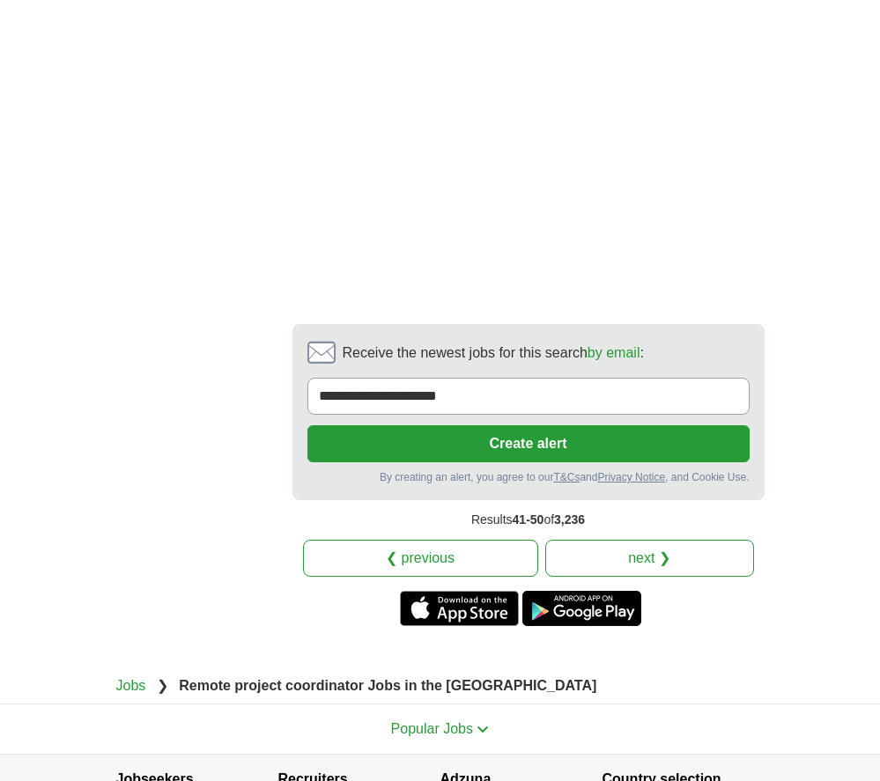
scroll to position [4225, 0]
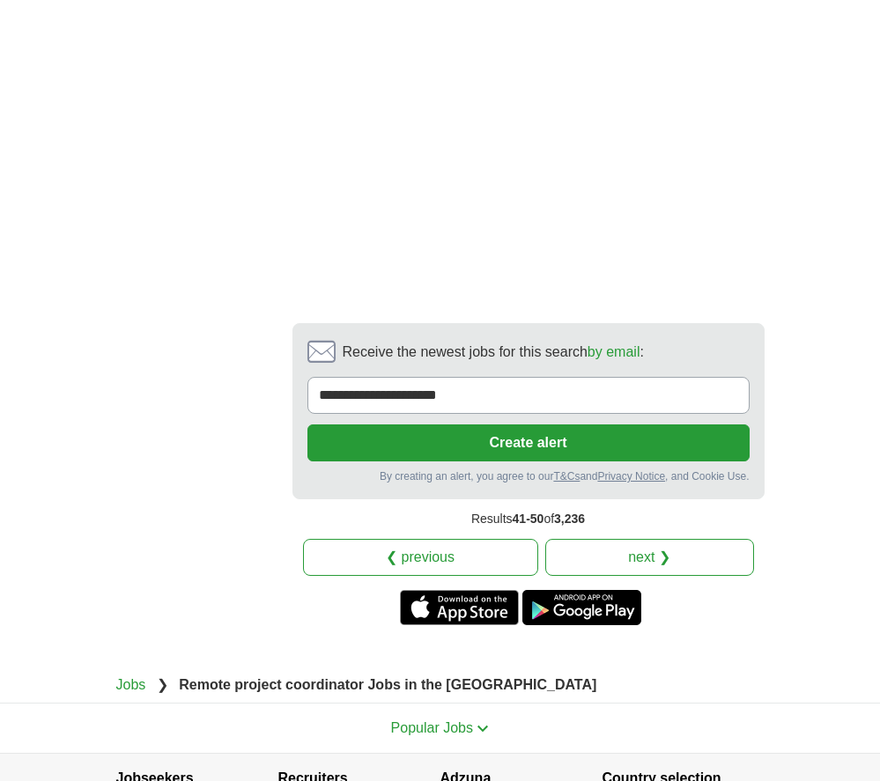
click at [602, 539] on link "next ❯" at bounding box center [649, 557] width 209 height 37
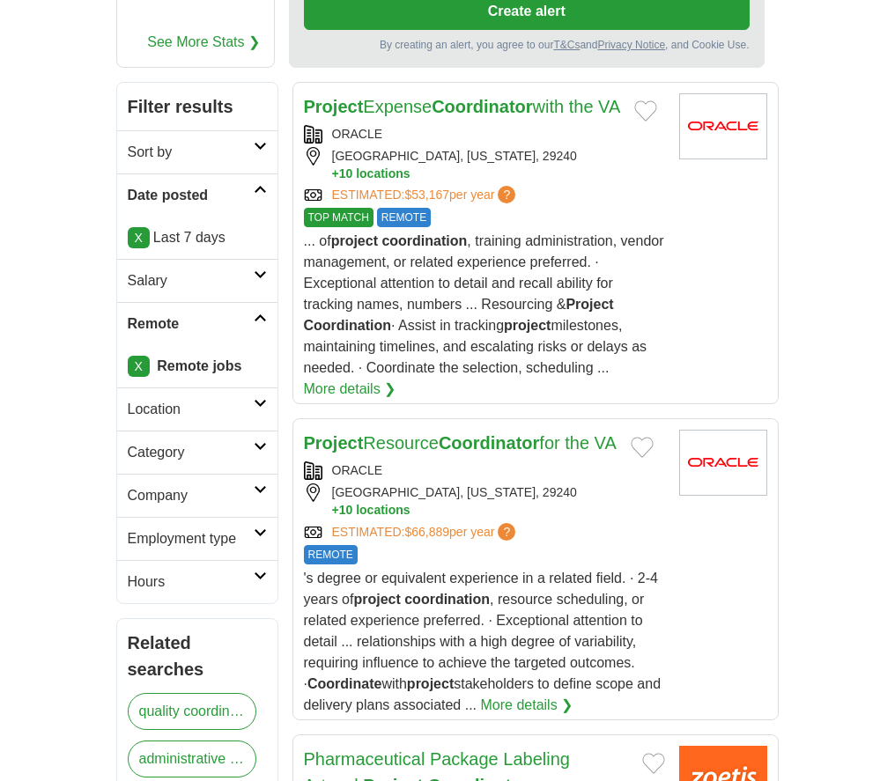
scroll to position [305, 0]
click at [524, 284] on span "... of project coordination , training administration, vendor management, or re…" at bounding box center [484, 304] width 360 height 142
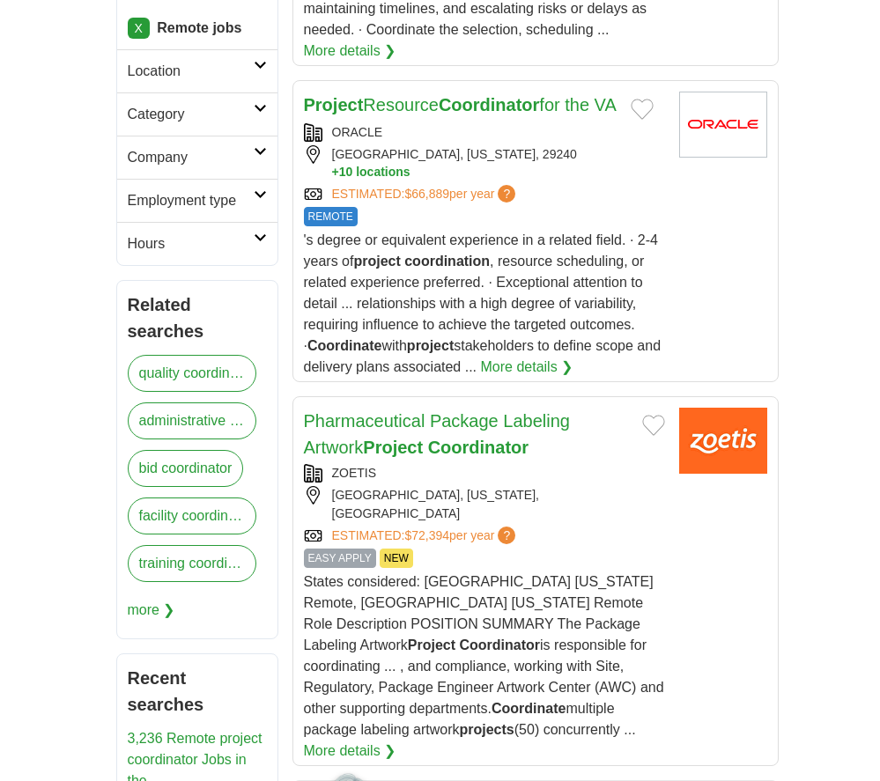
scroll to position [649, 0]
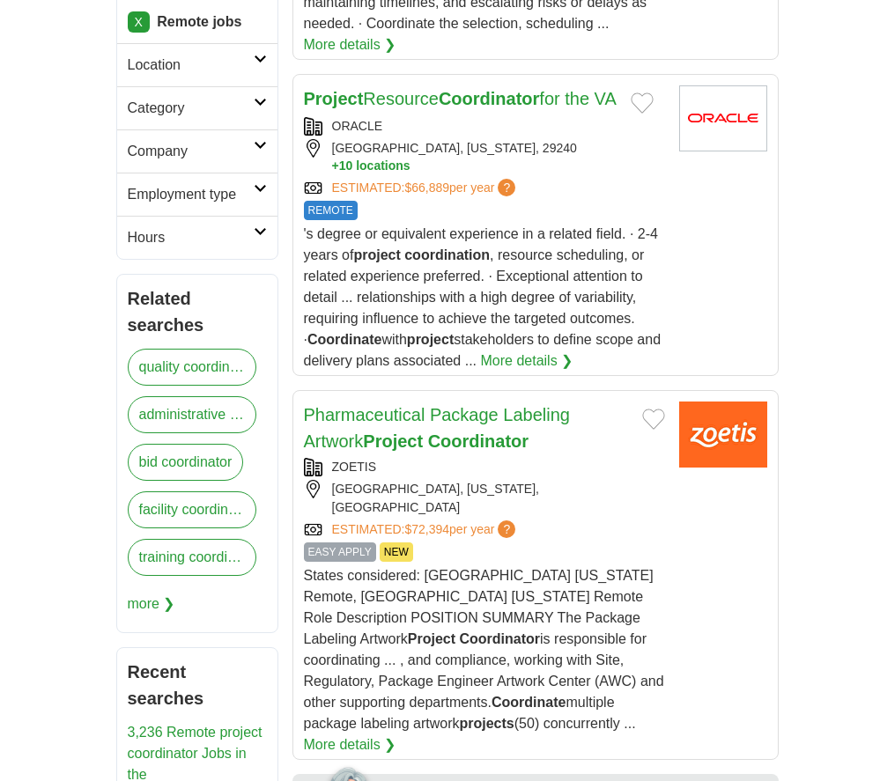
click at [514, 97] on strong "Coordinator" at bounding box center [489, 98] width 100 height 19
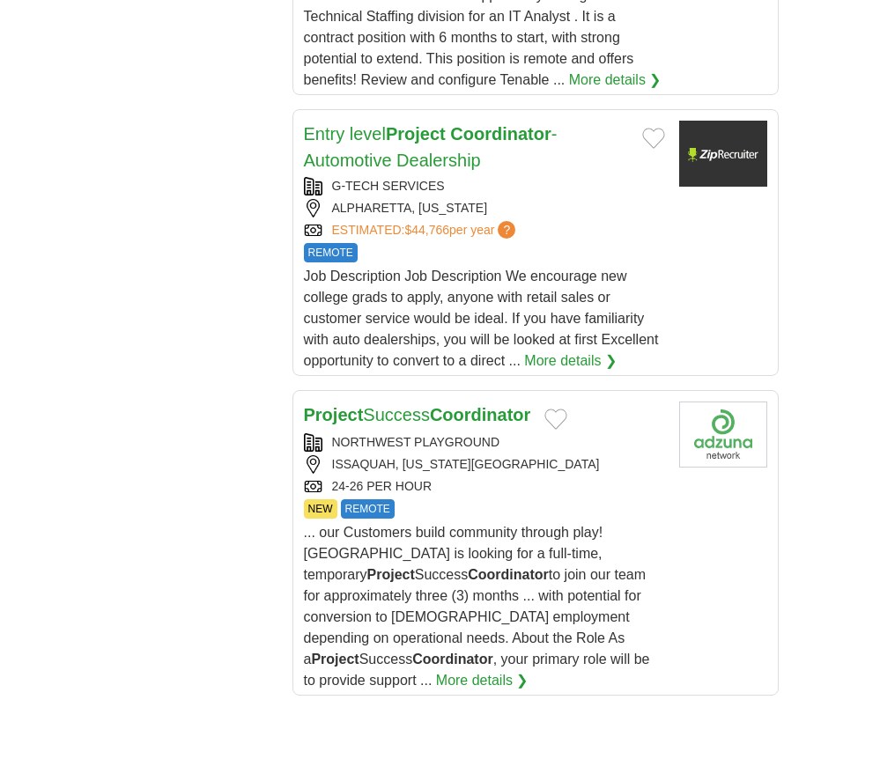
scroll to position [3014, 0]
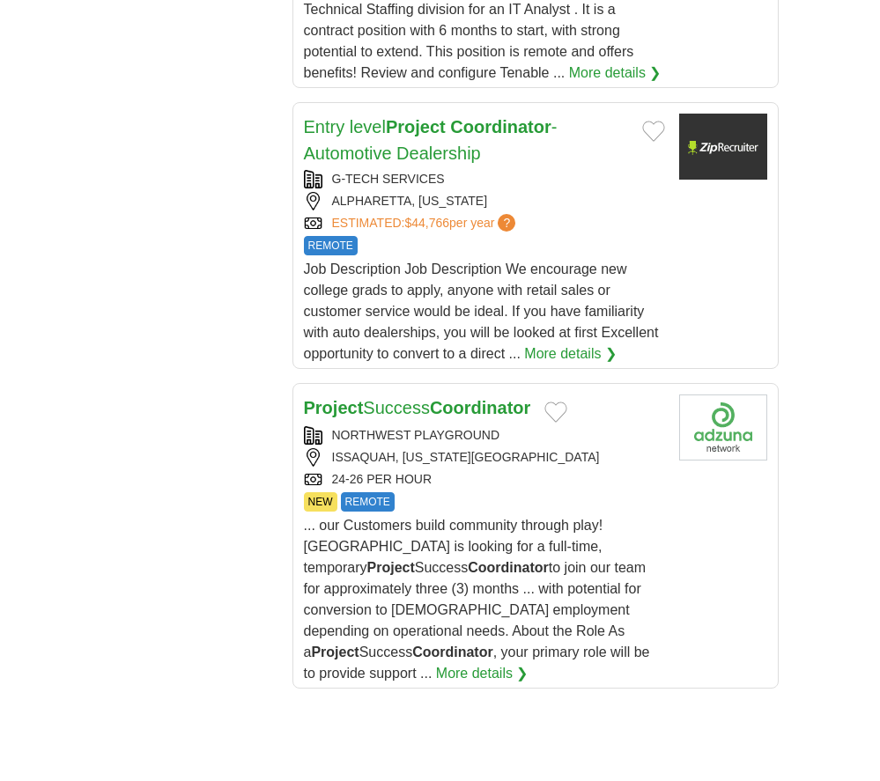
click at [476, 262] on div "Job Description Job Description We encourage new college grads to apply, anyone…" at bounding box center [484, 312] width 361 height 106
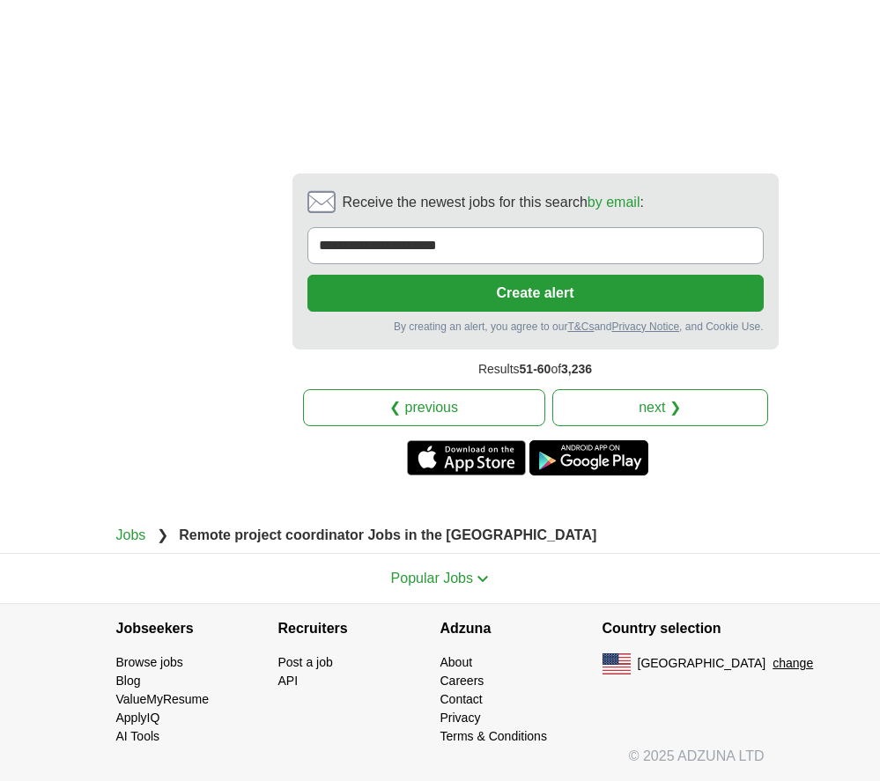
scroll to position [4021, 0]
click at [606, 403] on link "next ❯" at bounding box center [660, 407] width 216 height 37
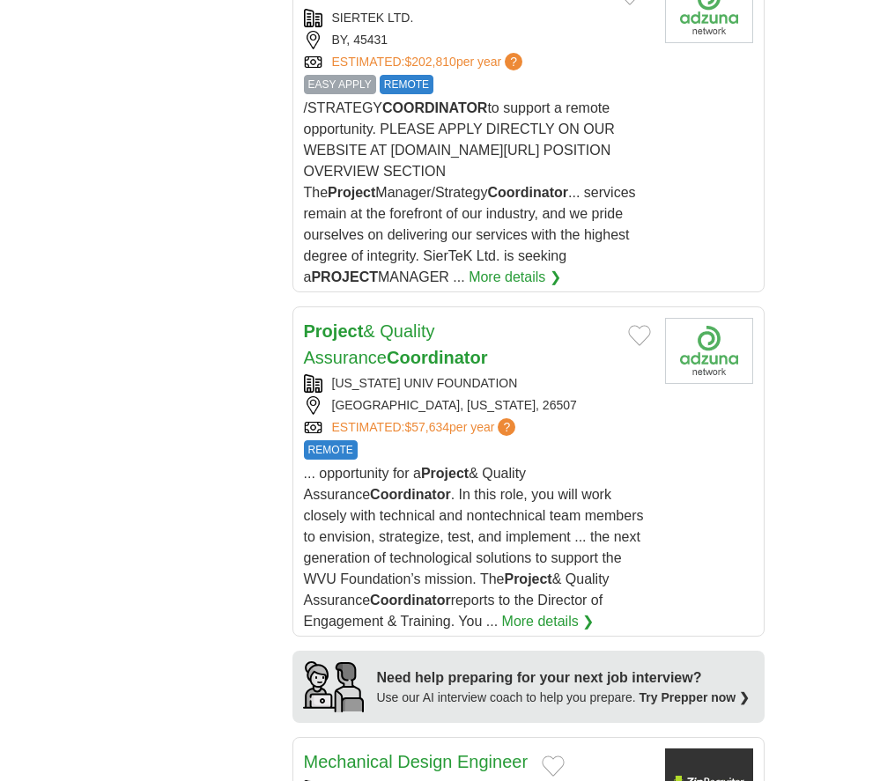
scroll to position [1894, 0]
